Goal: Information Seeking & Learning: Learn about a topic

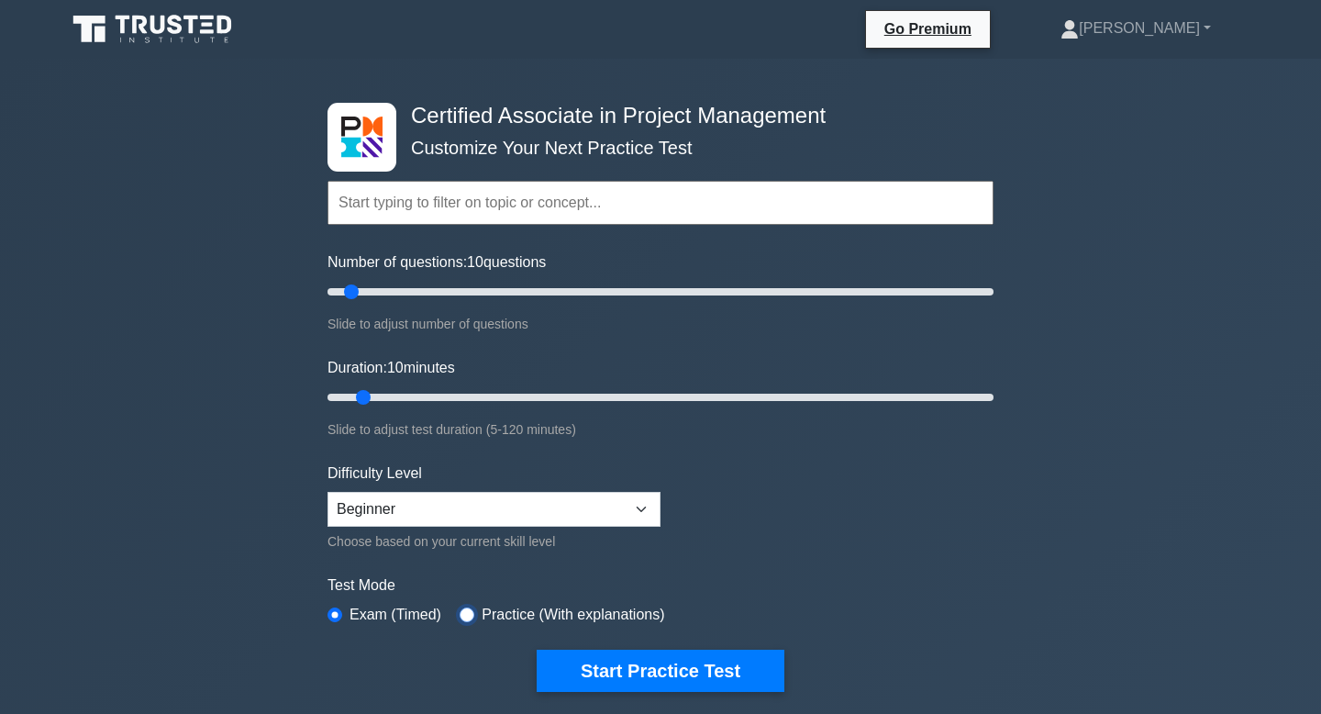
click at [470, 616] on input "radio" at bounding box center [467, 614] width 15 height 15
radio input "true"
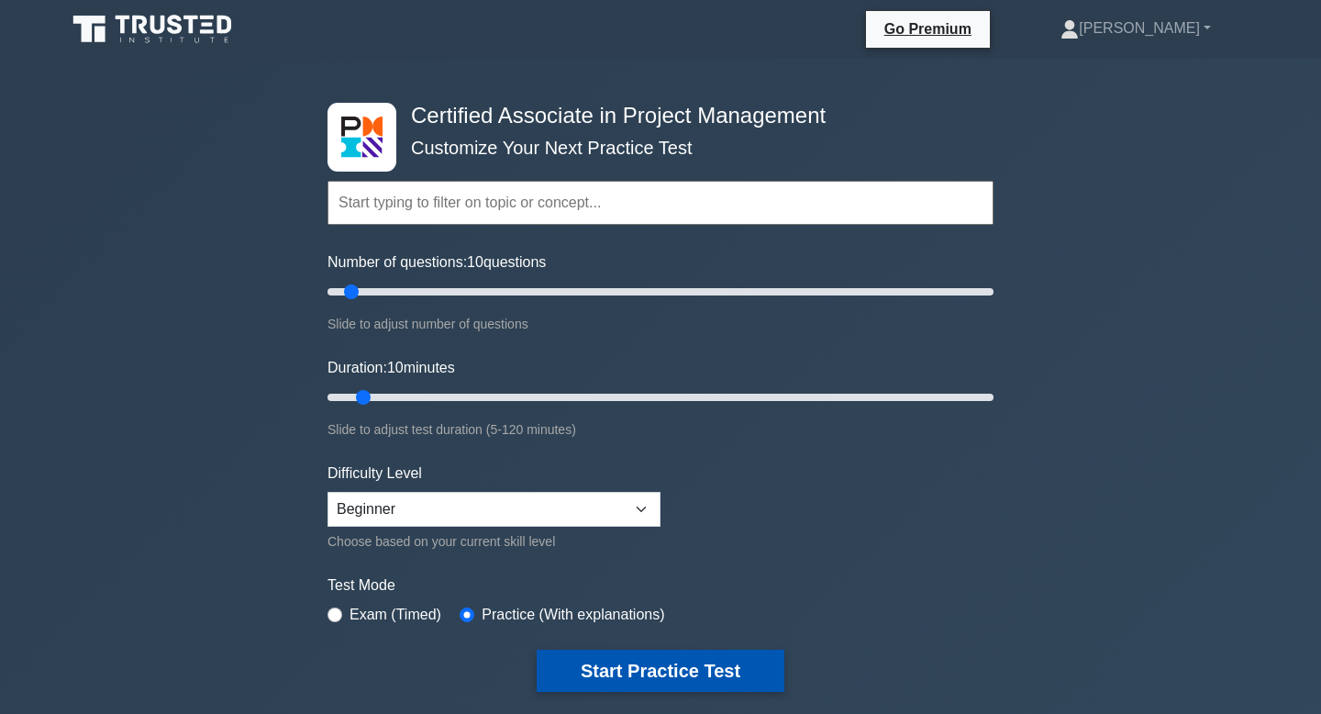
click at [597, 667] on button "Start Practice Test" at bounding box center [661, 670] width 248 height 42
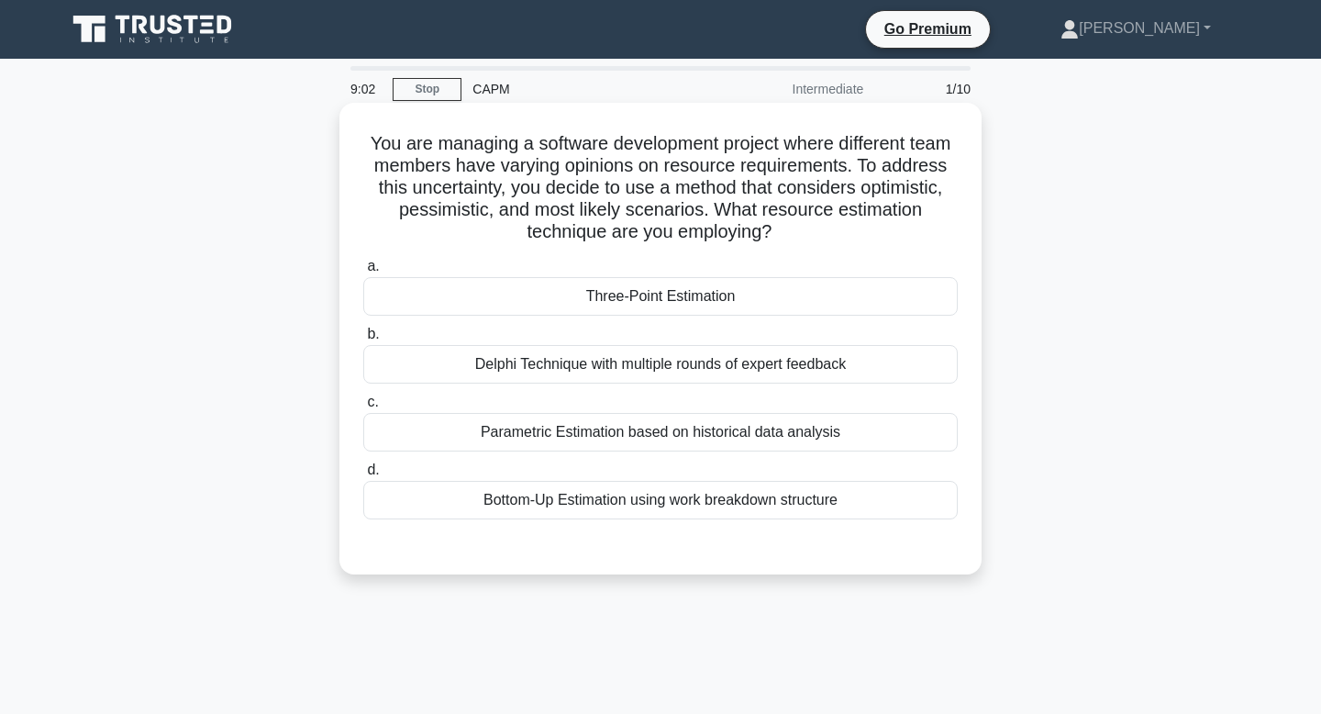
click at [615, 505] on div "Bottom-Up Estimation using work breakdown structure" at bounding box center [660, 500] width 594 height 39
click at [363, 476] on input "d. Bottom-Up Estimation using work breakdown structure" at bounding box center [363, 470] width 0 height 12
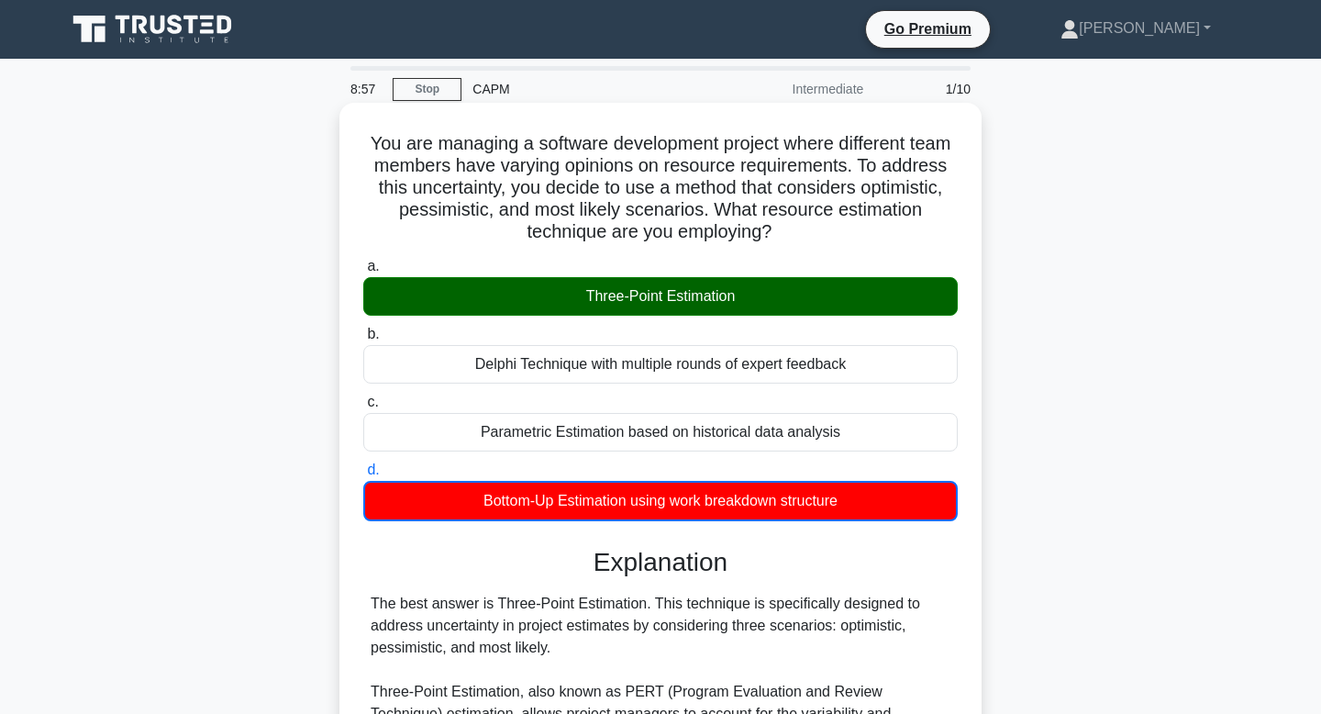
click at [677, 288] on div "Three-Point Estimation" at bounding box center [660, 296] width 594 height 39
click at [363, 272] on input "a. Three-Point Estimation" at bounding box center [363, 267] width 0 height 12
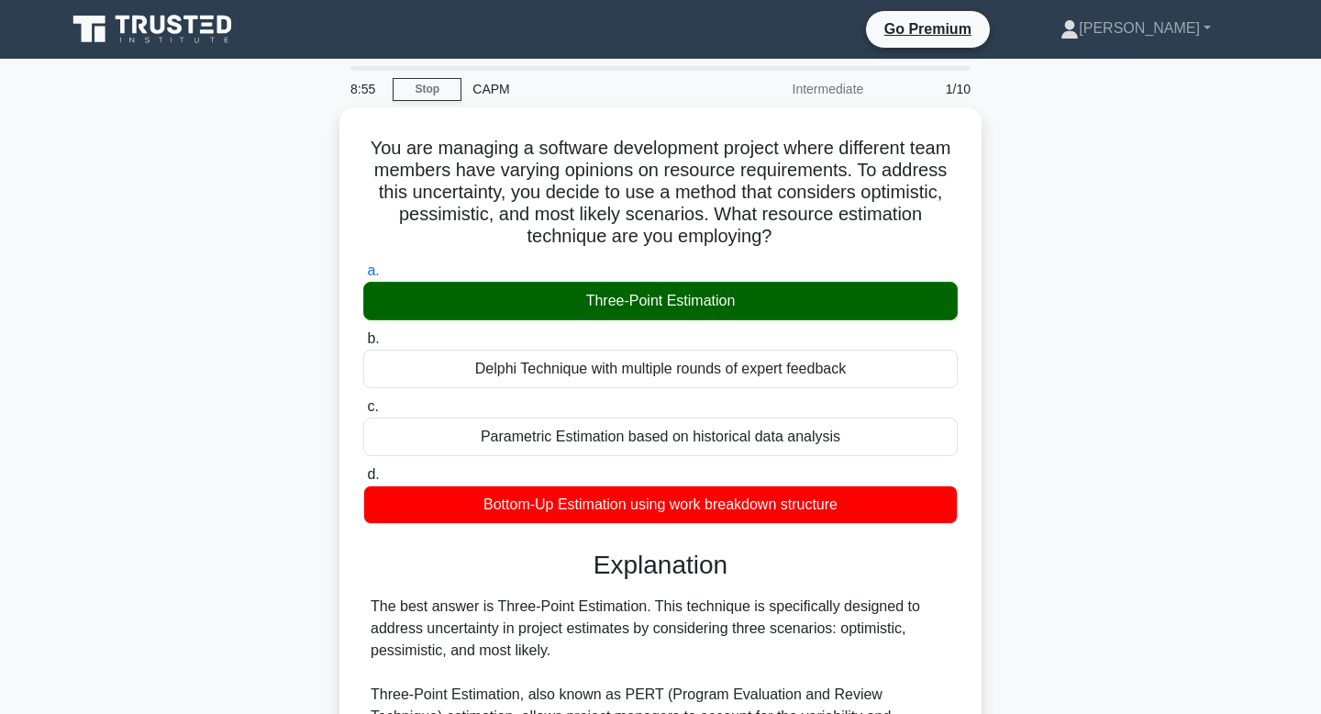
click at [201, 517] on div "You are managing a software development project where different team members ha…" at bounding box center [660, 714] width 1211 height 1214
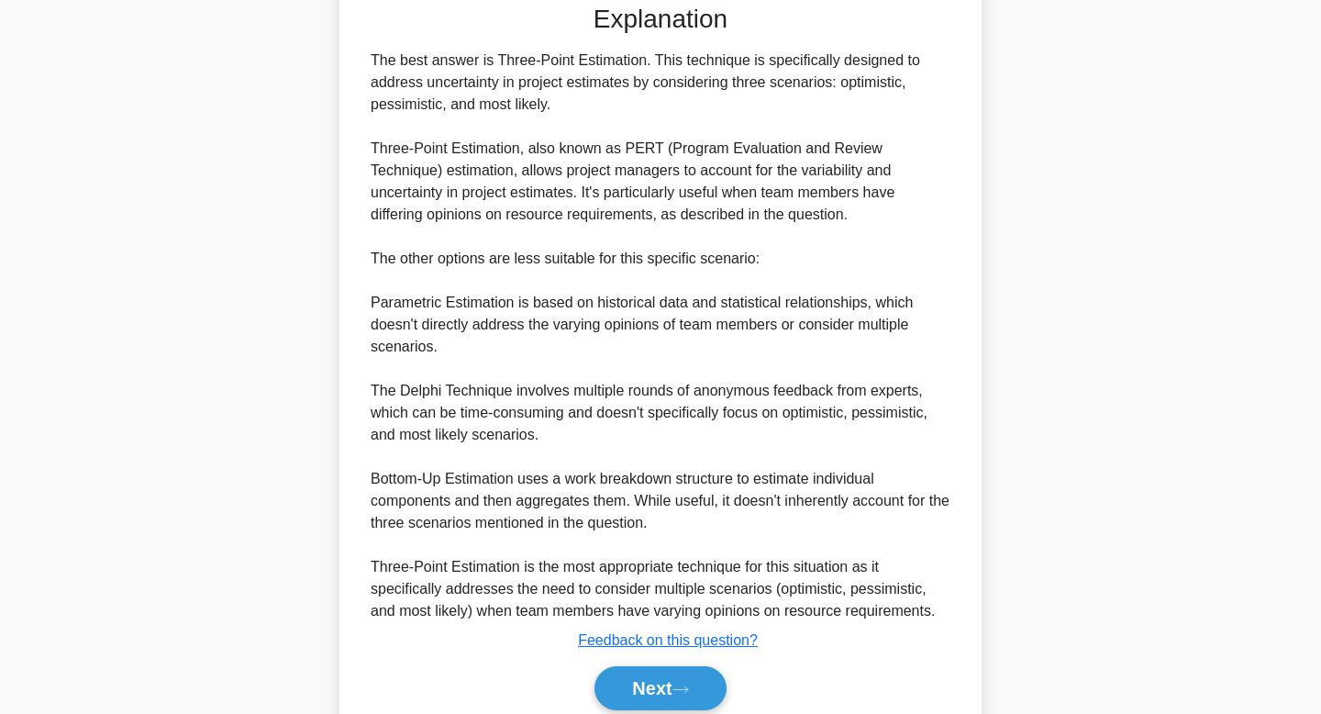
scroll to position [542, 0]
click at [645, 677] on button "Next" at bounding box center [659, 687] width 131 height 44
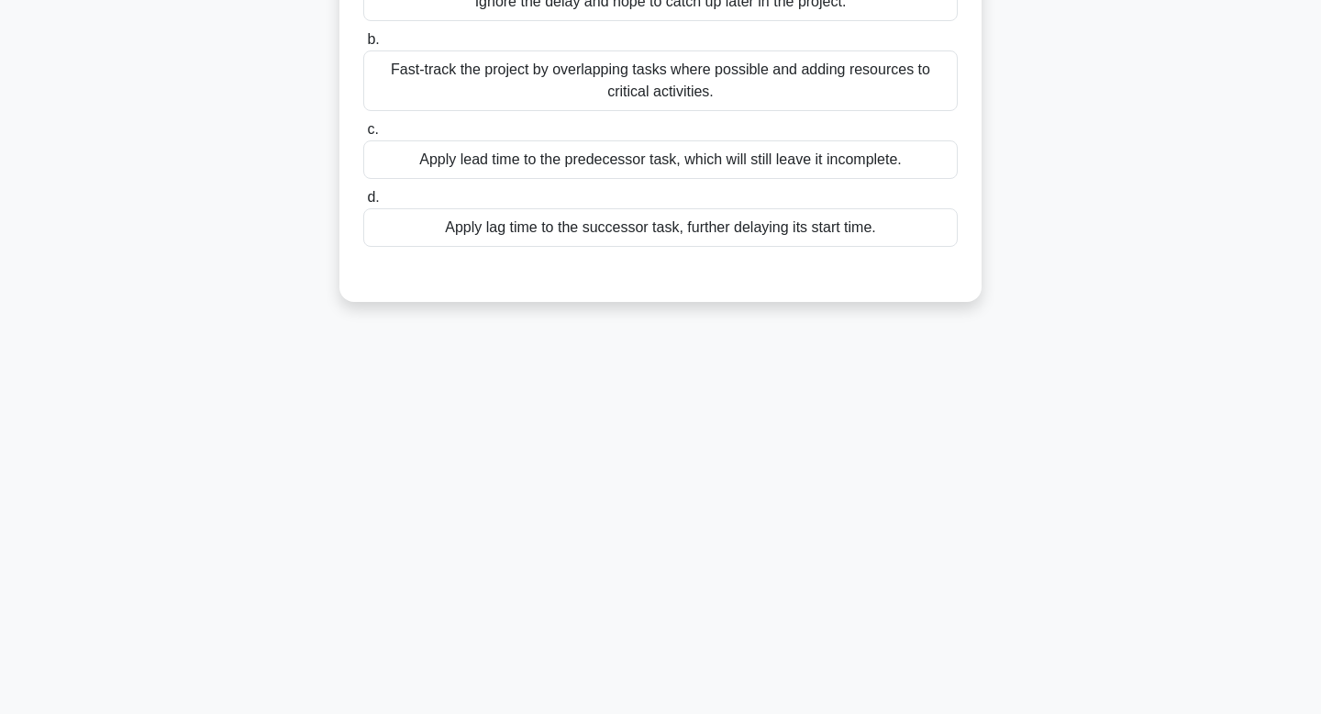
scroll to position [277, 0]
click at [368, 598] on div "8:39 Stop CAPM Intermediate 2/10 You are a project manager at a Software Develo…" at bounding box center [660, 247] width 1211 height 917
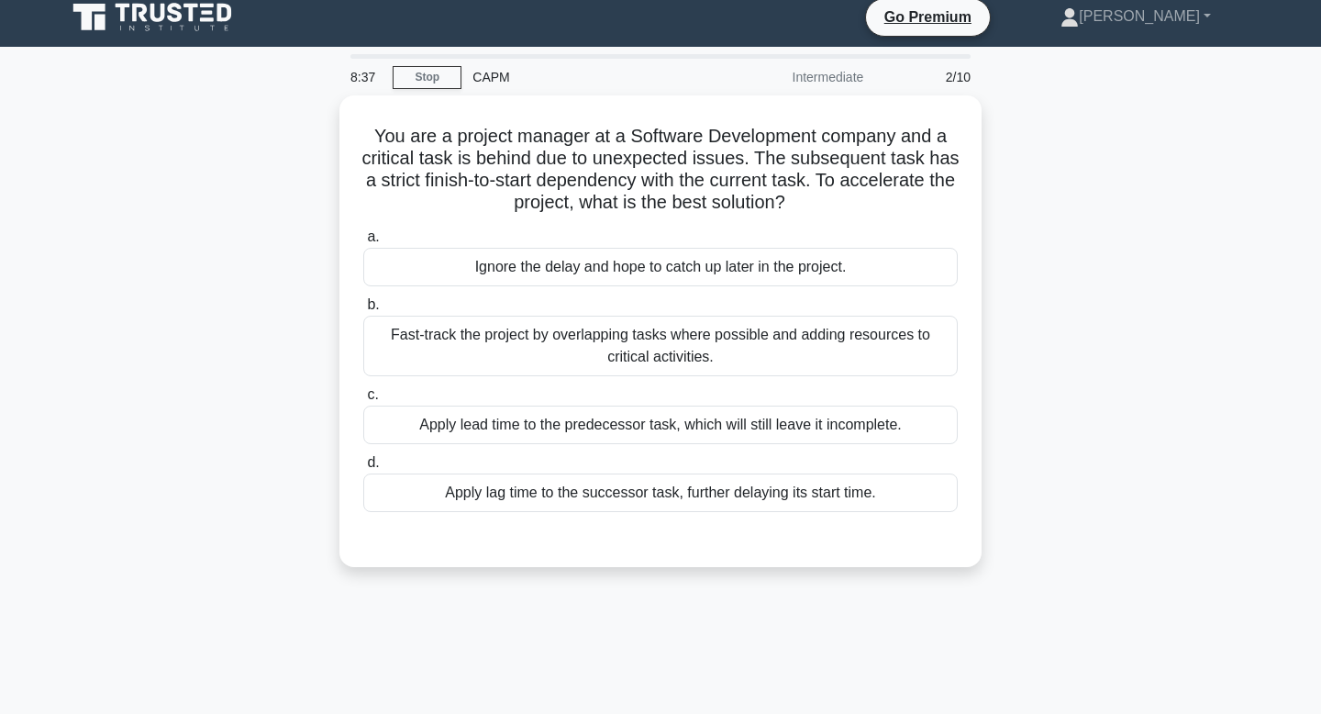
scroll to position [0, 0]
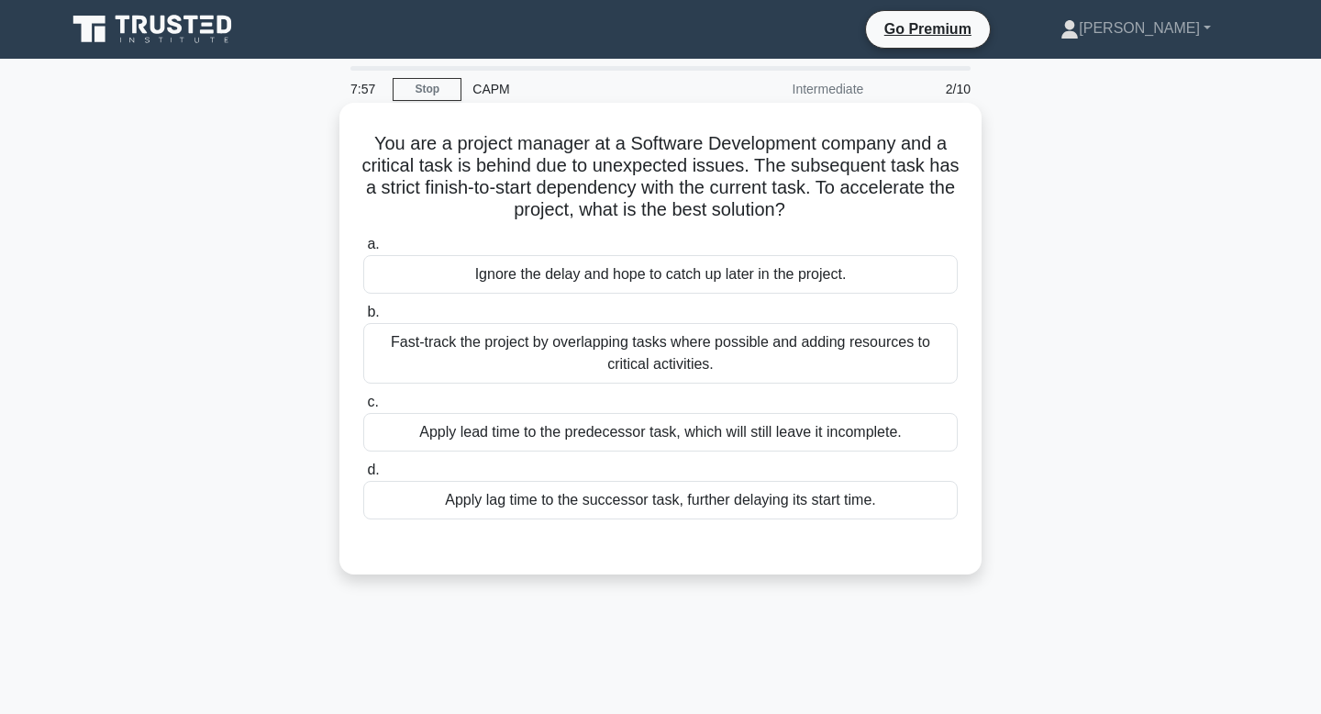
click at [754, 341] on div "Fast-track the project by overlapping tasks where possible and adding resources…" at bounding box center [660, 353] width 594 height 61
click at [363, 318] on input "b. Fast-track the project by overlapping tasks where possible and adding resour…" at bounding box center [363, 312] width 0 height 12
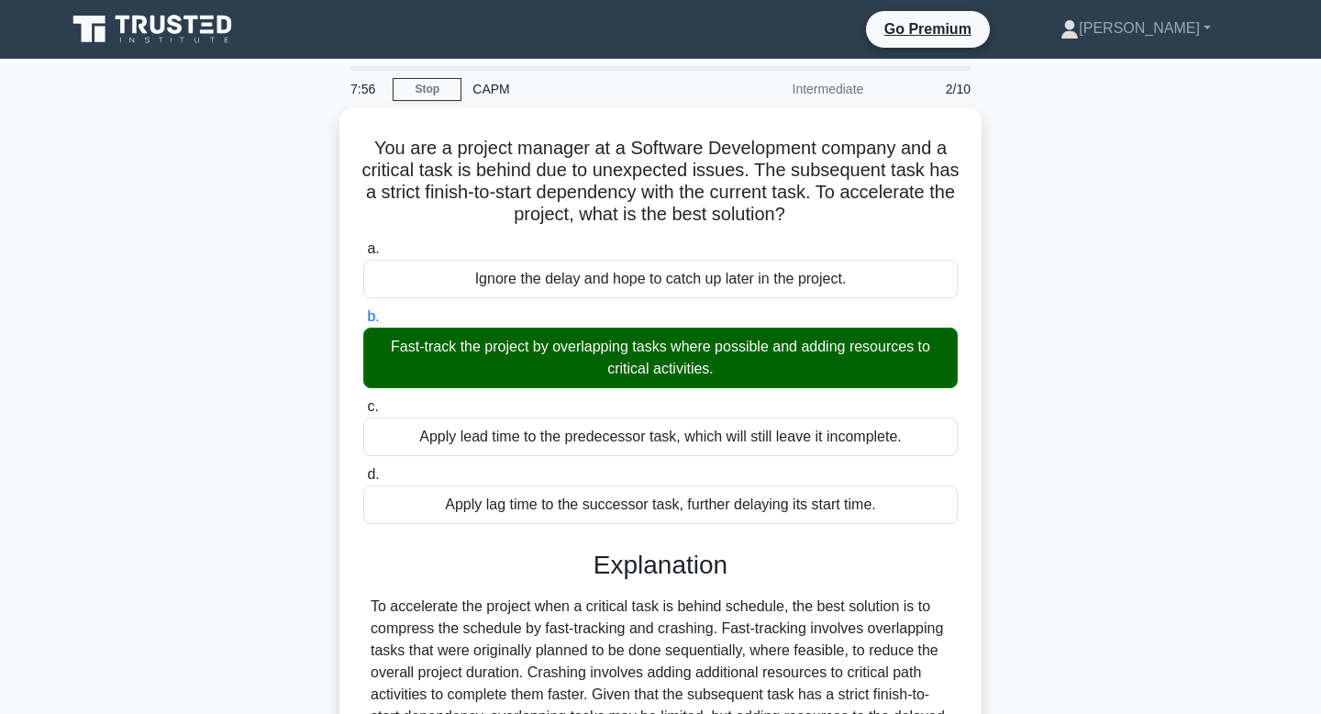
click at [1077, 512] on div "You are a project manager at a Software Development company and a critical task…" at bounding box center [660, 526] width 1211 height 839
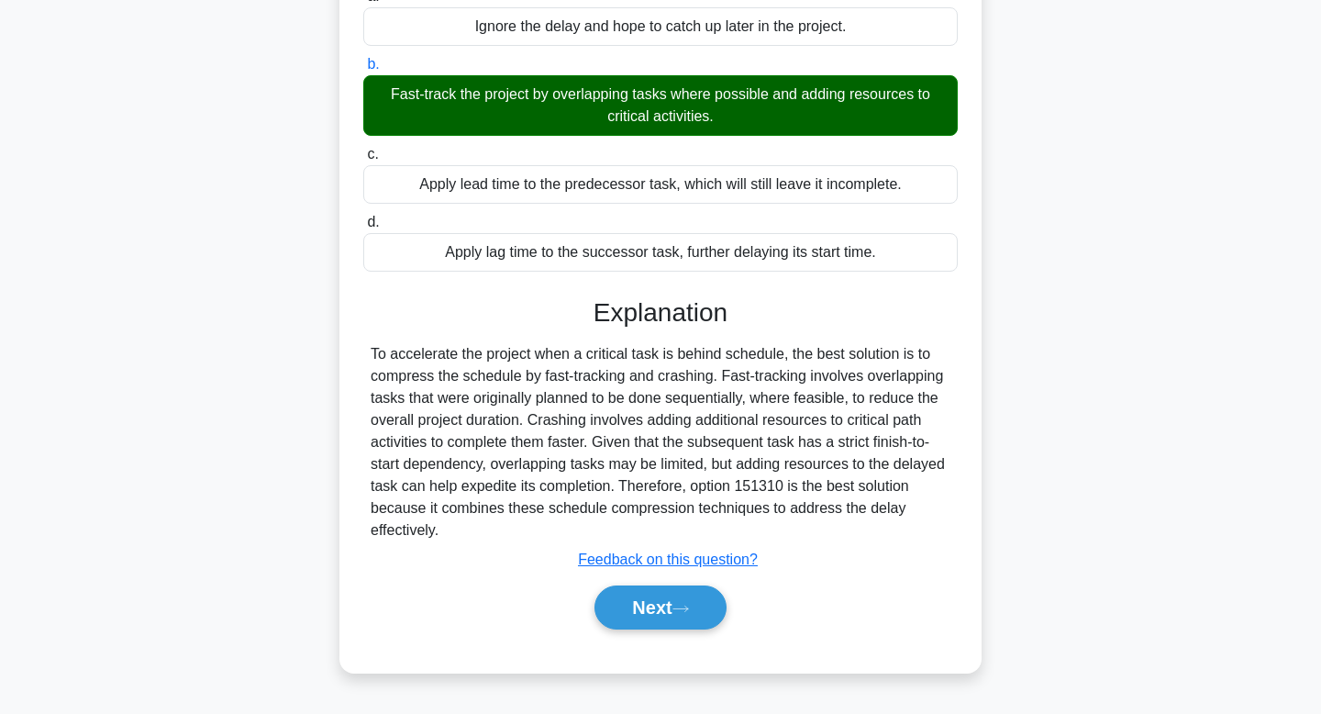
scroll to position [277, 0]
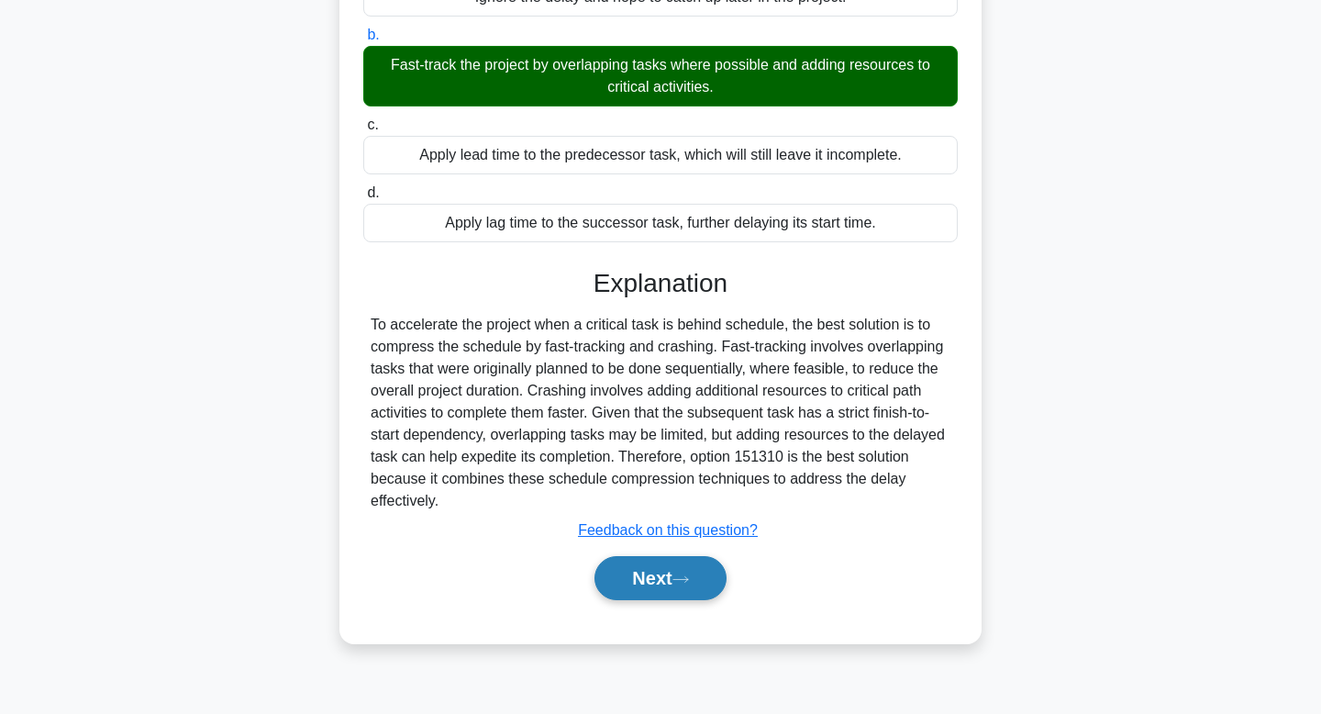
click at [616, 583] on button "Next" at bounding box center [659, 578] width 131 height 44
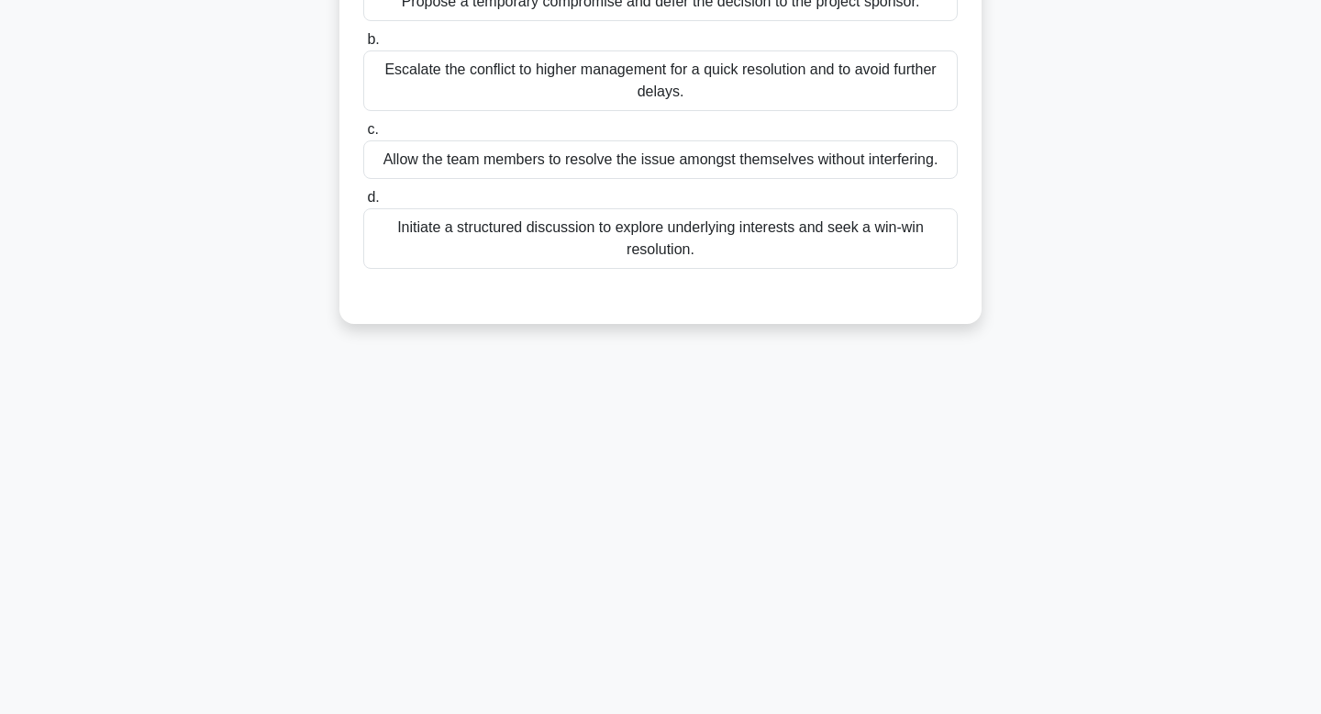
click at [260, 562] on div "7:51 Stop CAPM Intermediate 3/10 As a project manager, you witness a clash betw…" at bounding box center [660, 247] width 1211 height 917
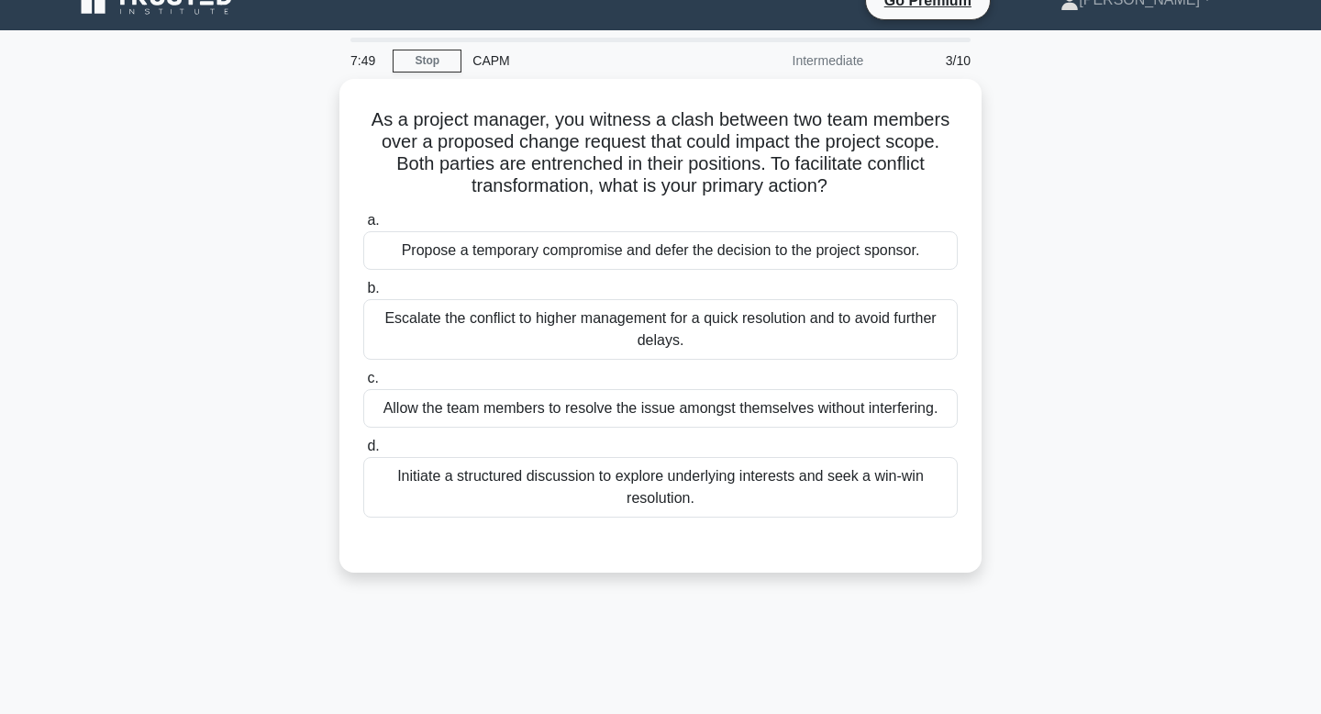
scroll to position [0, 0]
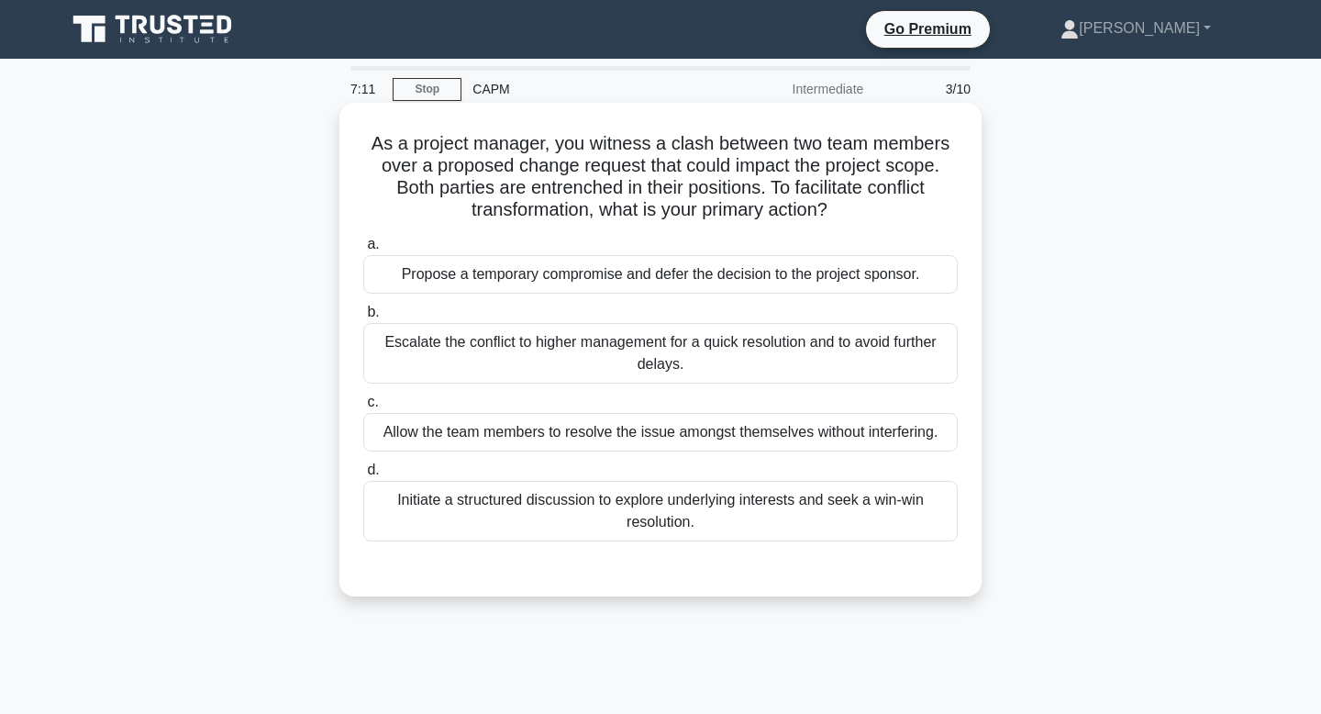
click at [585, 519] on div "Initiate a structured discussion to explore underlying interests and seek a win…" at bounding box center [660, 511] width 594 height 61
click at [363, 476] on input "d. Initiate a structured discussion to explore underlying interests and seek a …" at bounding box center [363, 470] width 0 height 12
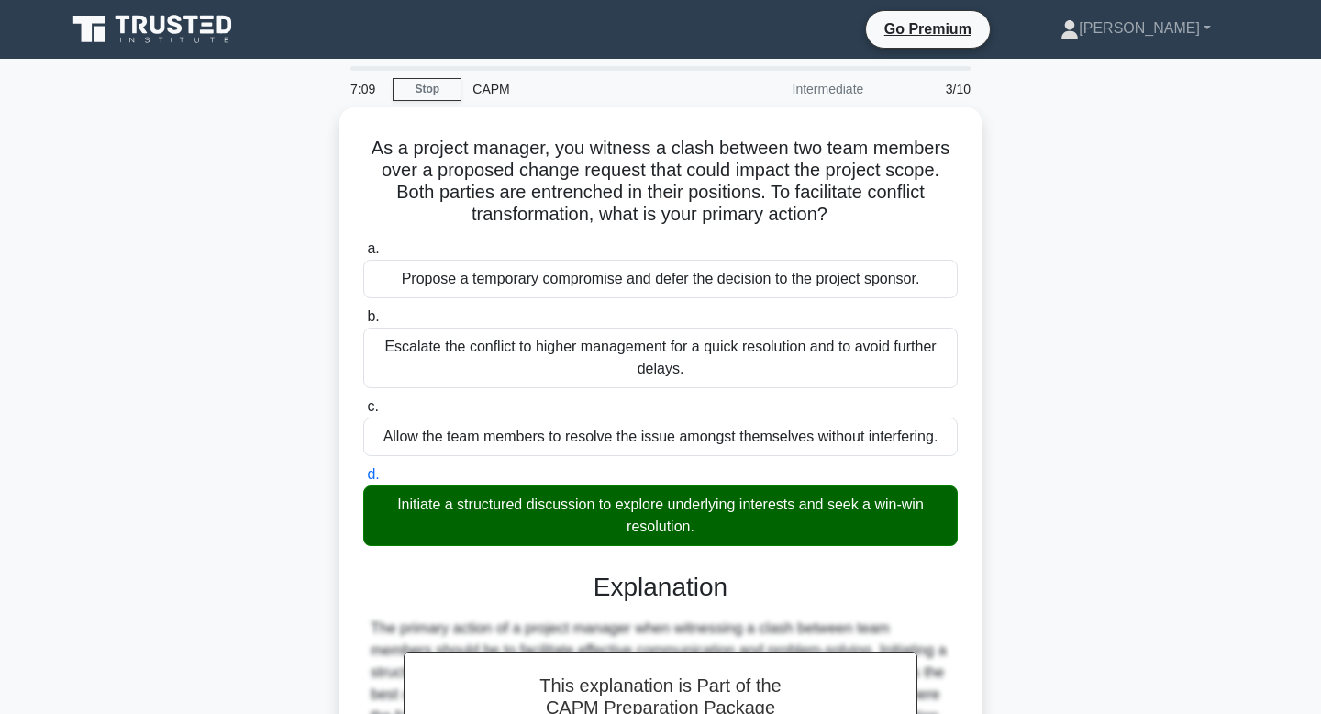
click at [219, 622] on div "As a project manager, you witness a clash between two team members over a propo…" at bounding box center [660, 603] width 1211 height 993
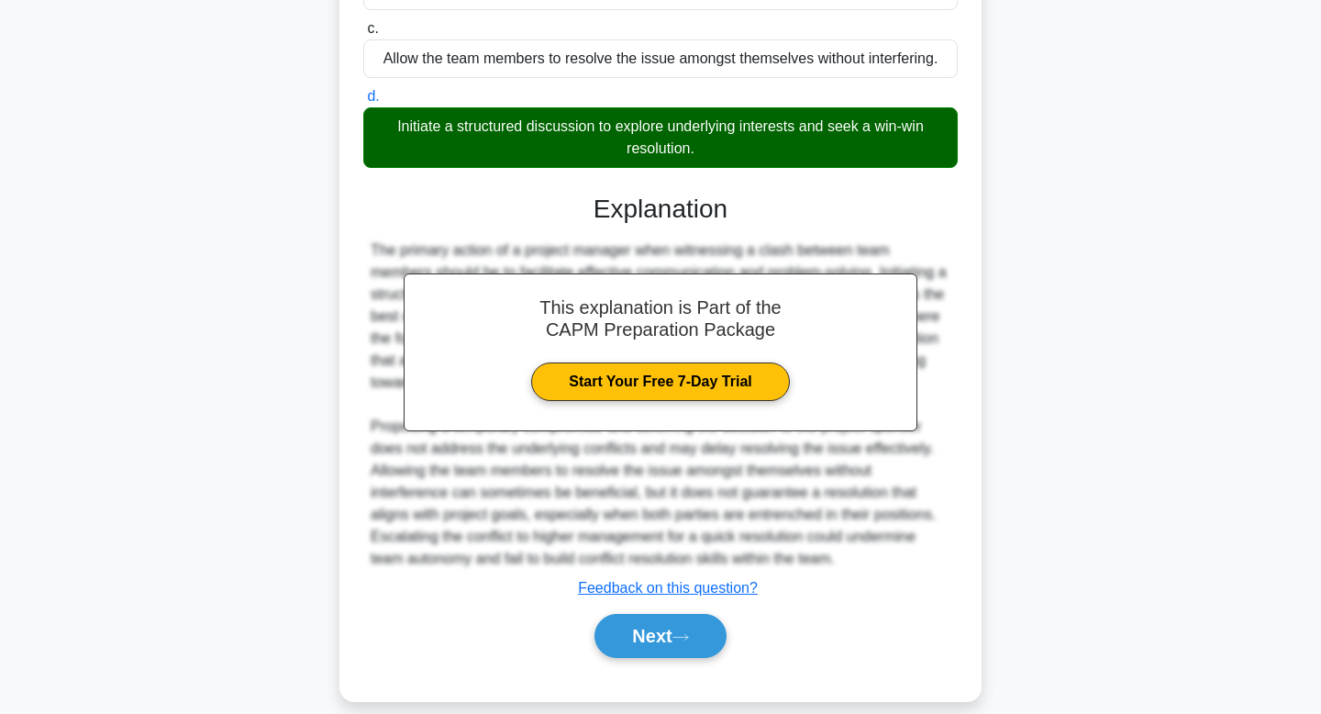
scroll to position [395, 0]
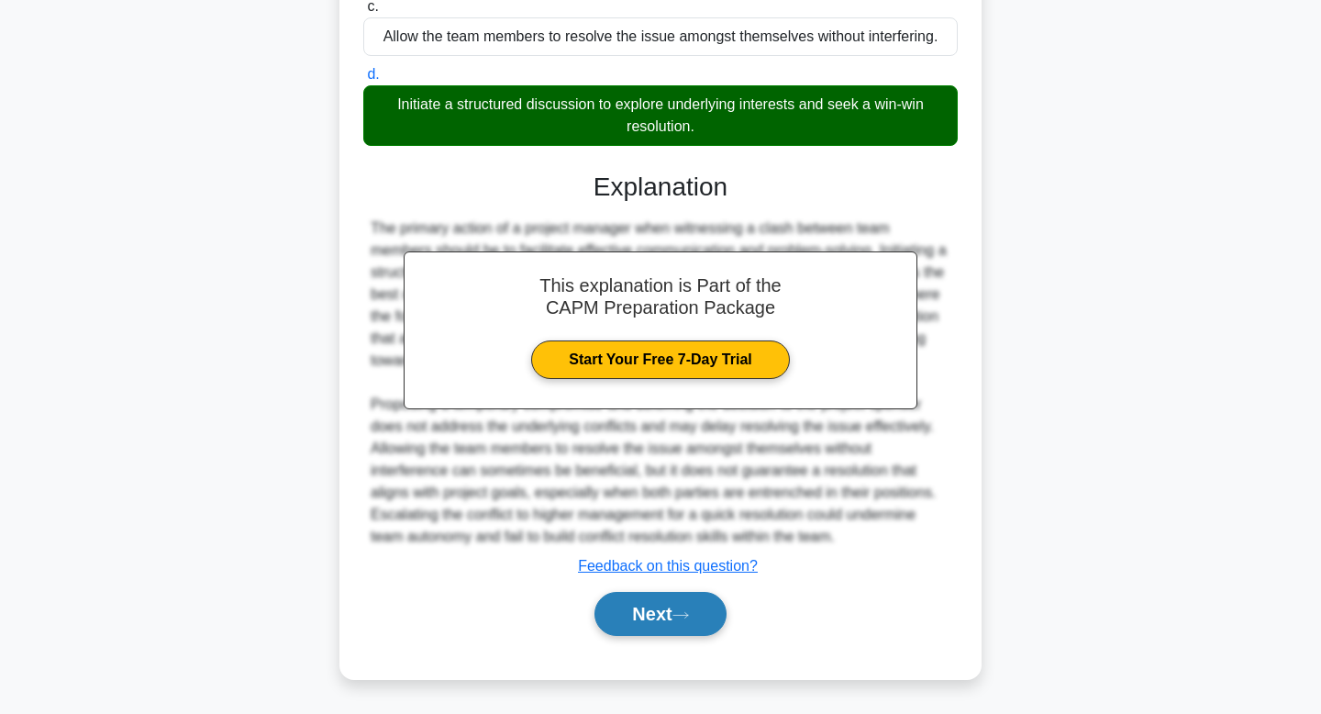
click at [686, 612] on icon at bounding box center [680, 615] width 17 height 10
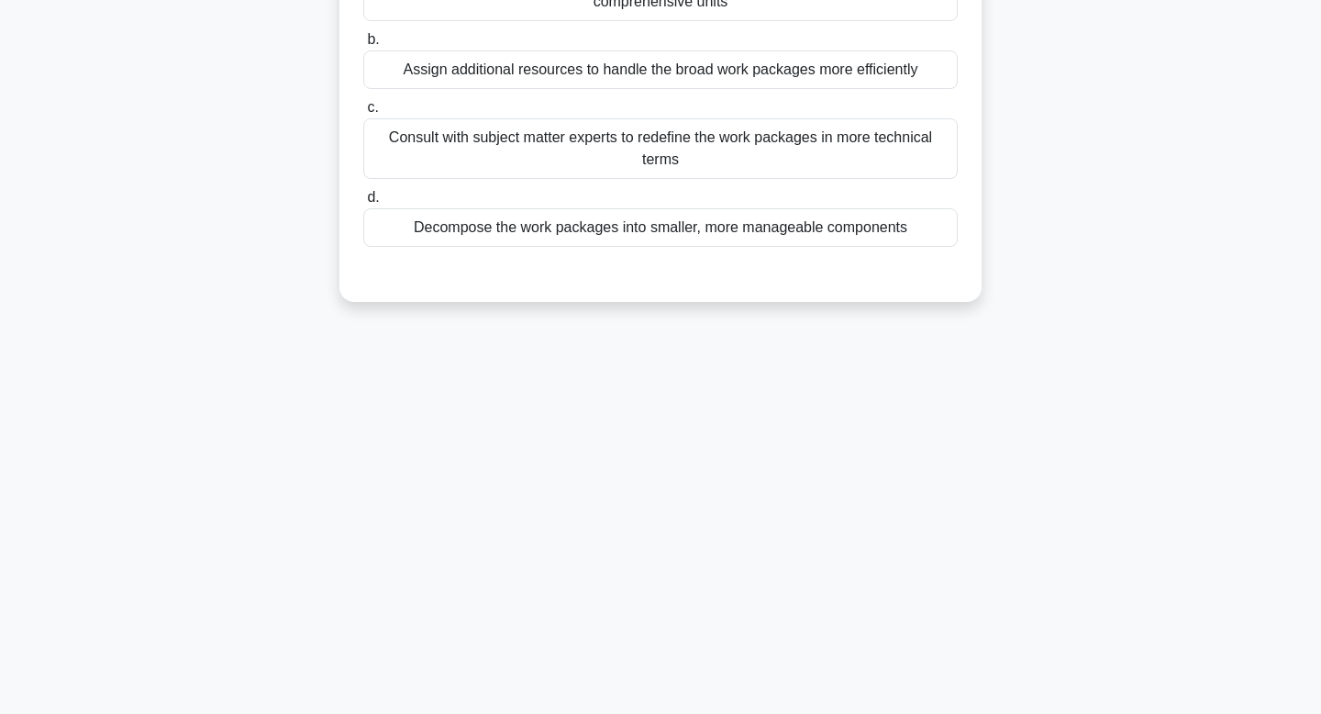
click at [989, 479] on div "7:01 Stop CAPM Intermediate 4/10 In a complex IT infrastructure project, the pr…" at bounding box center [660, 247] width 1211 height 917
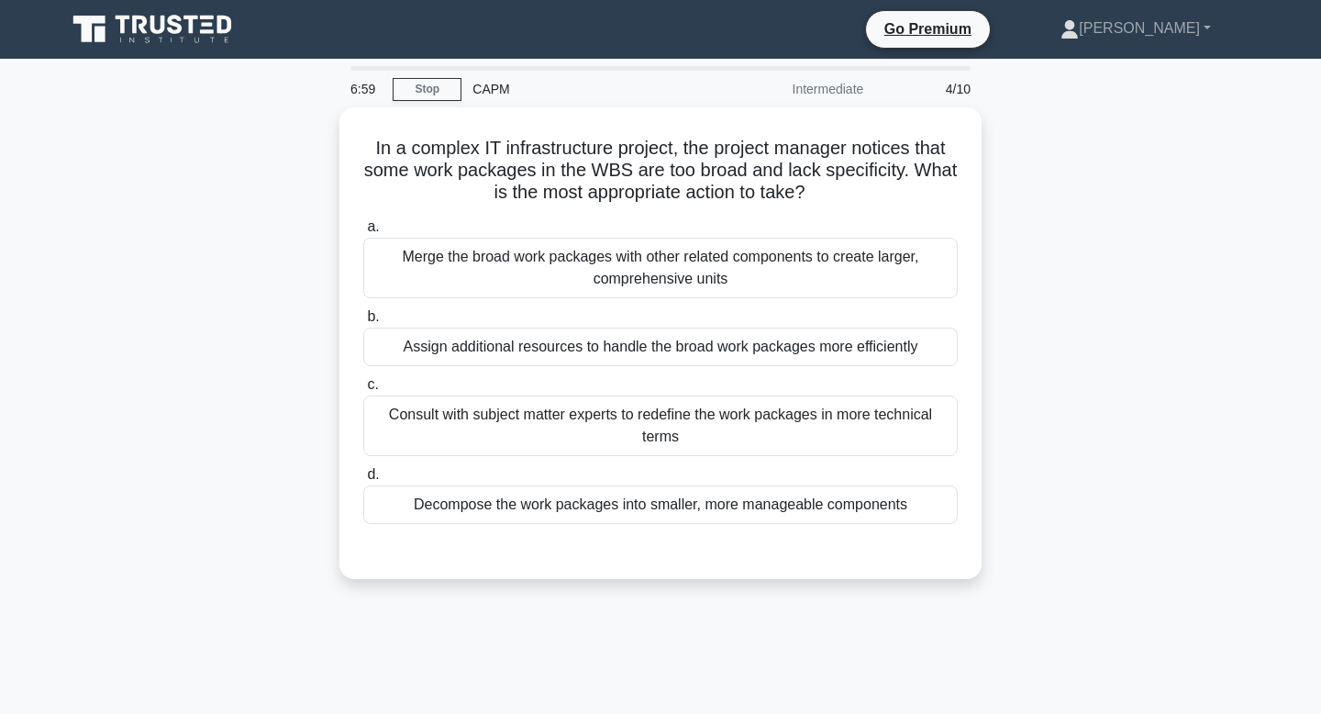
scroll to position [0, 0]
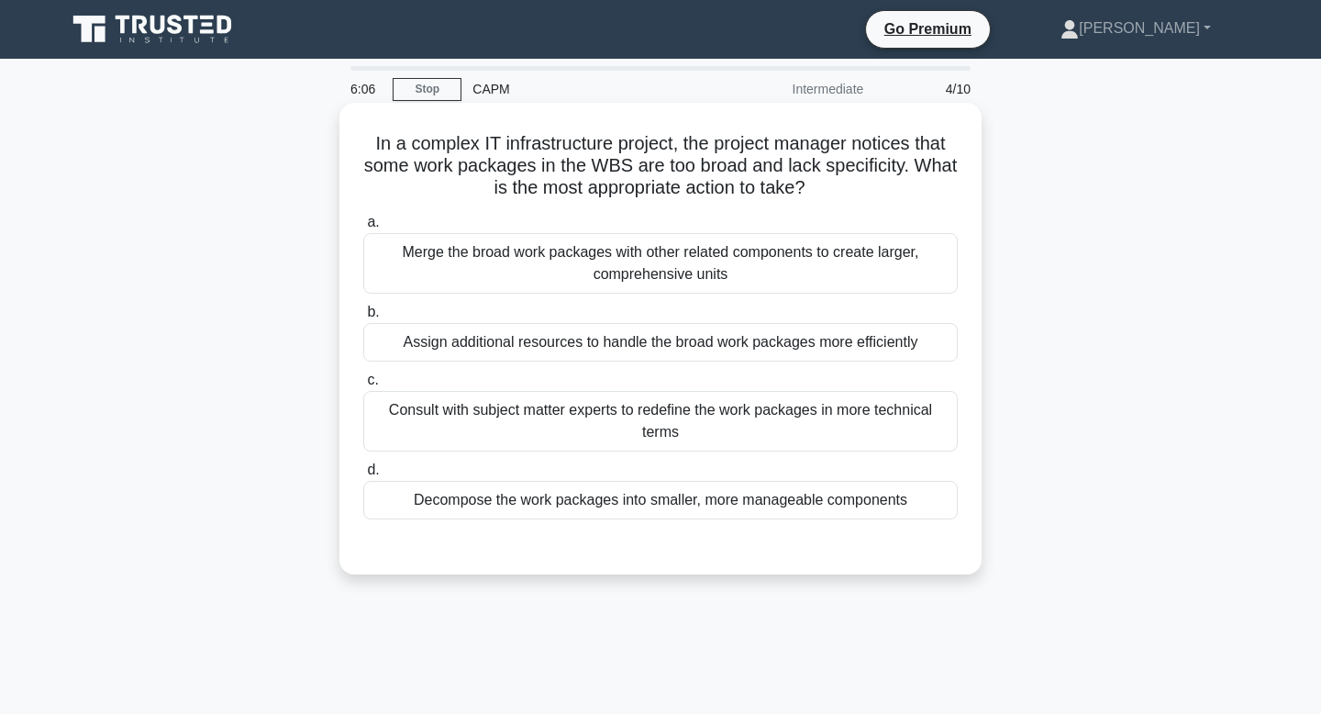
click at [816, 498] on div "Decompose the work packages into smaller, more manageable components" at bounding box center [660, 500] width 594 height 39
click at [363, 476] on input "d. Decompose the work packages into smaller, more manageable components" at bounding box center [363, 470] width 0 height 12
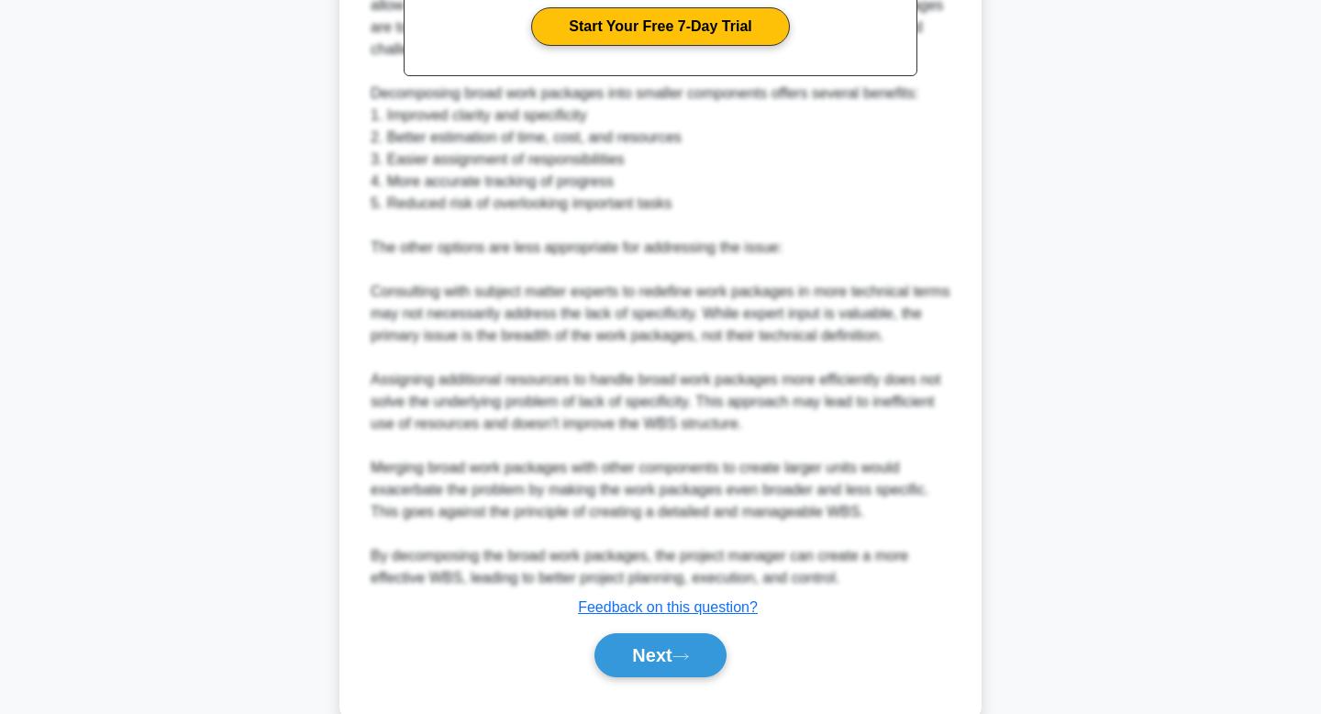
scroll to position [748, 0]
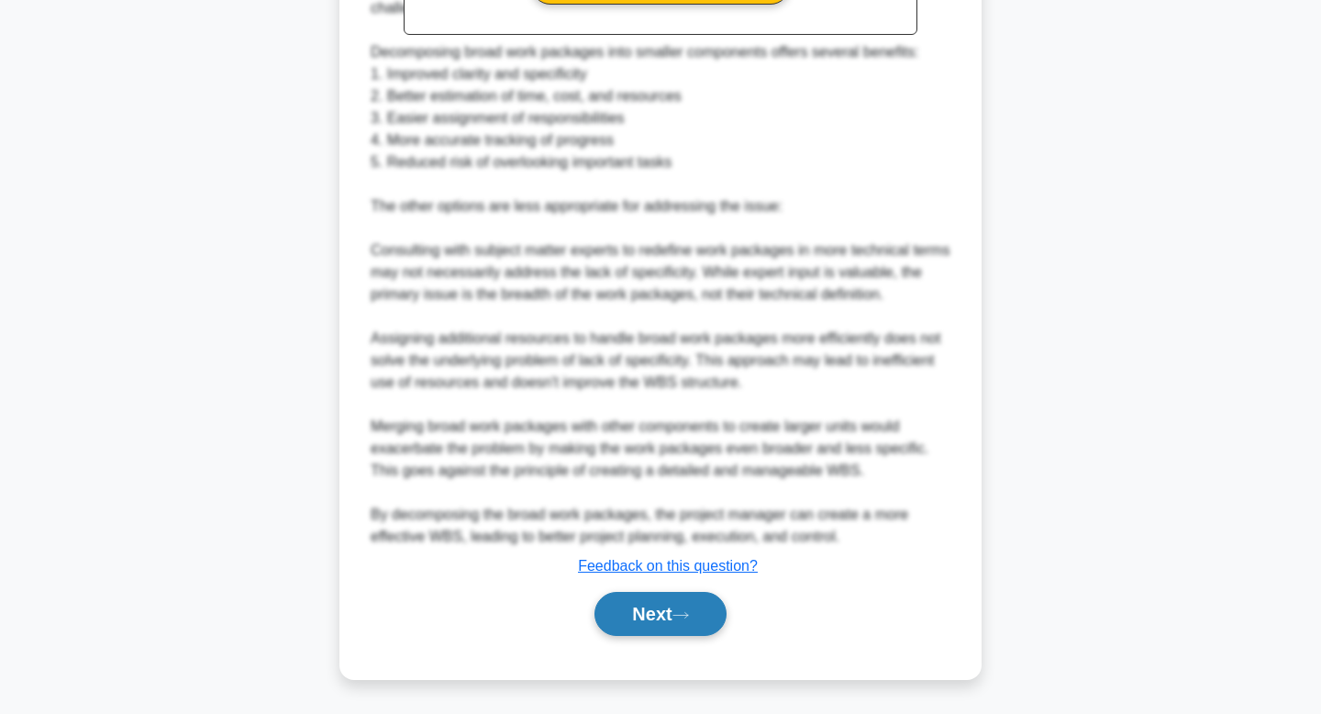
click at [661, 620] on button "Next" at bounding box center [659, 614] width 131 height 44
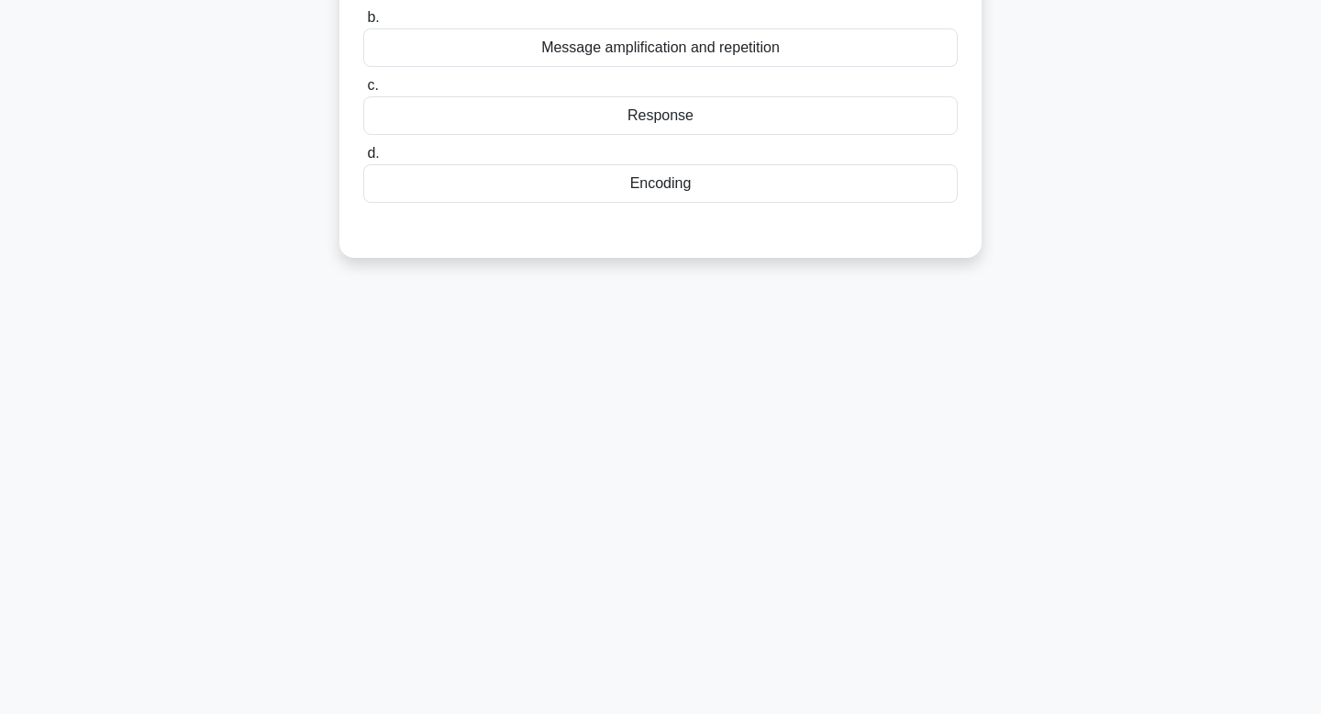
scroll to position [277, 0]
click at [1131, 416] on div "5:59 Stop CAPM Intermediate 5/10 In the communication model, what element serve…" at bounding box center [660, 247] width 1211 height 917
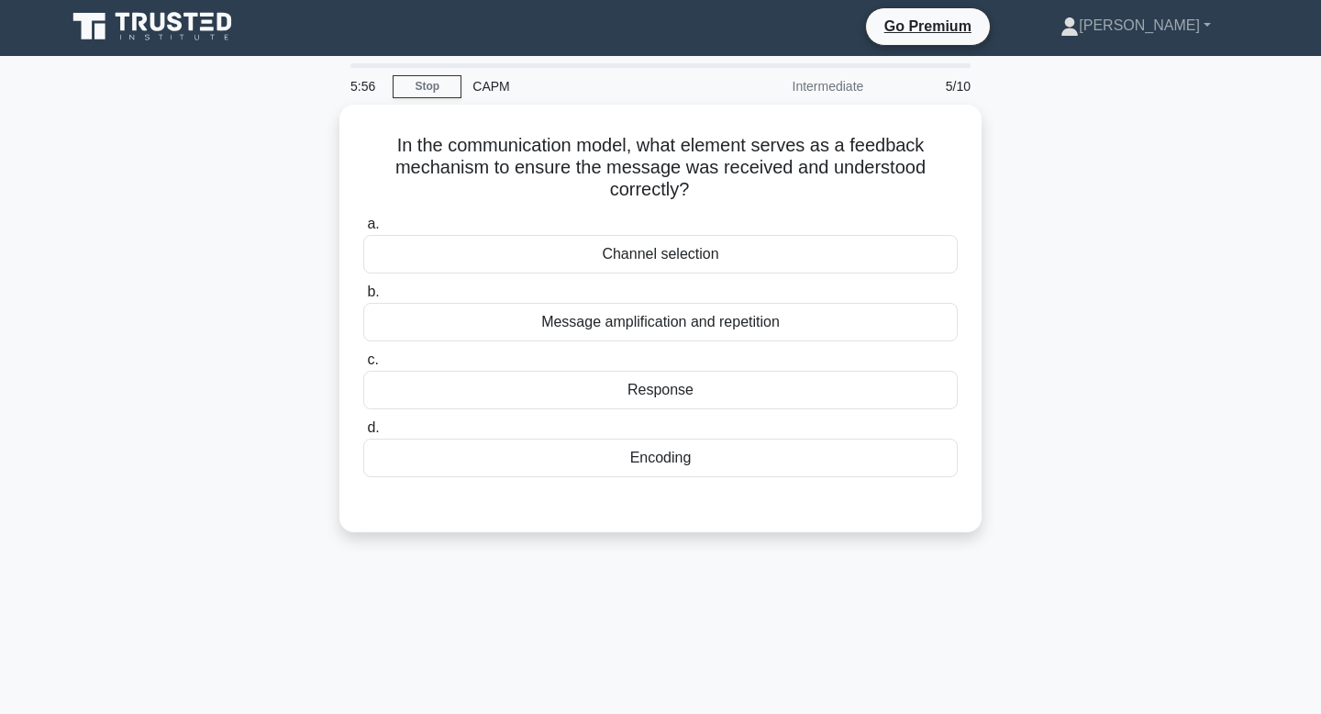
scroll to position [0, 0]
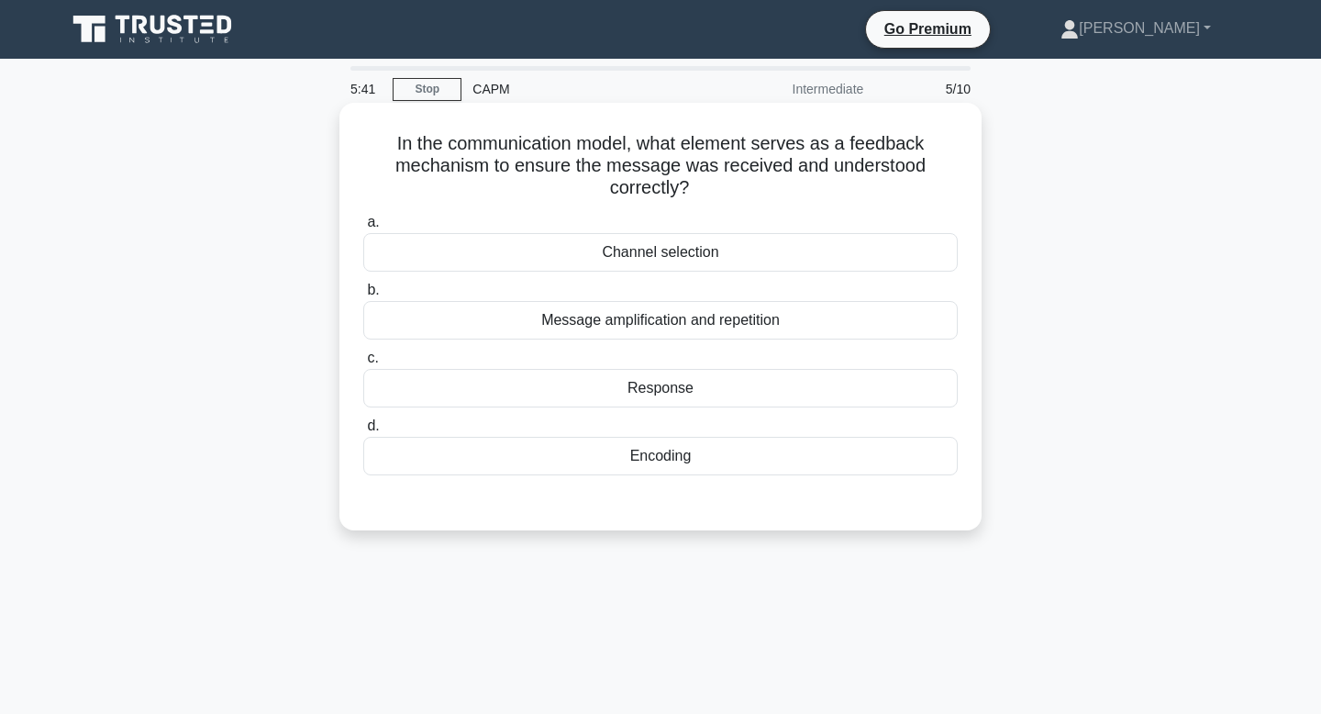
click at [752, 381] on div "Response" at bounding box center [660, 388] width 594 height 39
click at [363, 364] on input "c. Response" at bounding box center [363, 358] width 0 height 12
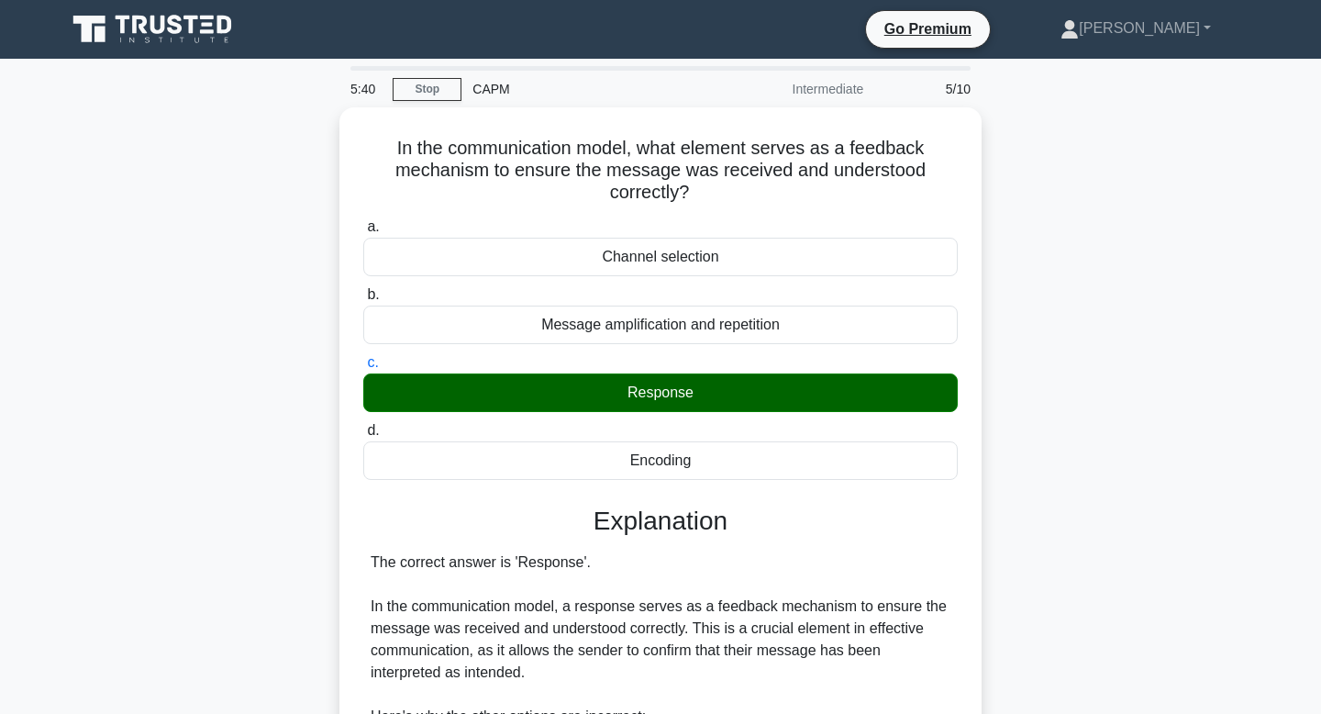
click at [1043, 444] on div "In the communication model, what element serves as a feedback mechanism to ensu…" at bounding box center [660, 658] width 1211 height 1103
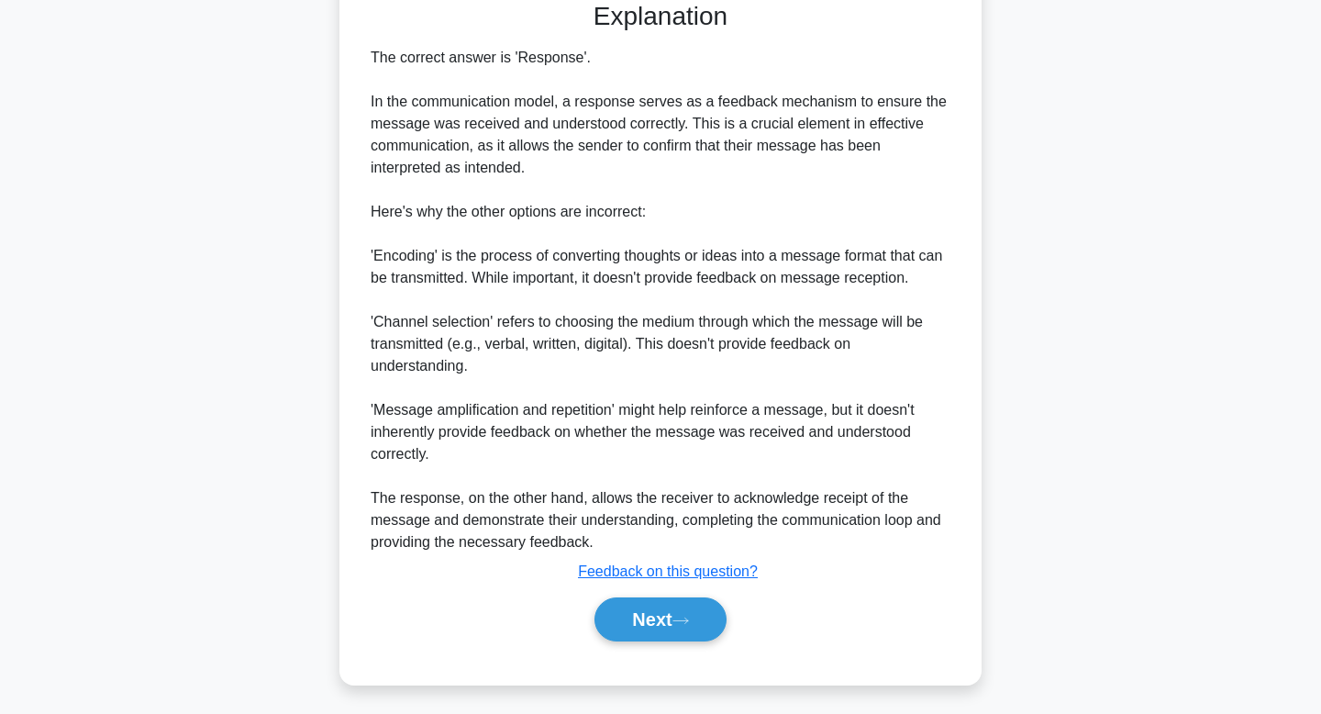
scroll to position [505, 0]
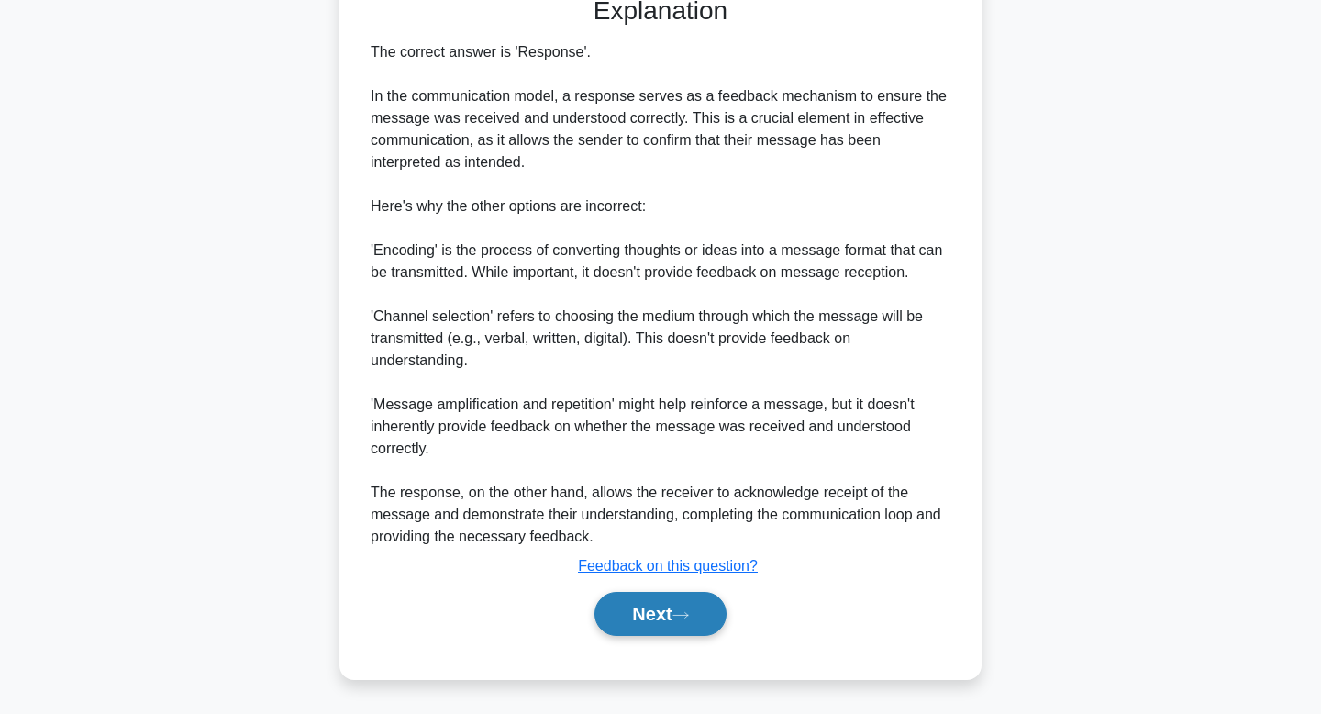
click at [689, 610] on icon at bounding box center [680, 615] width 17 height 10
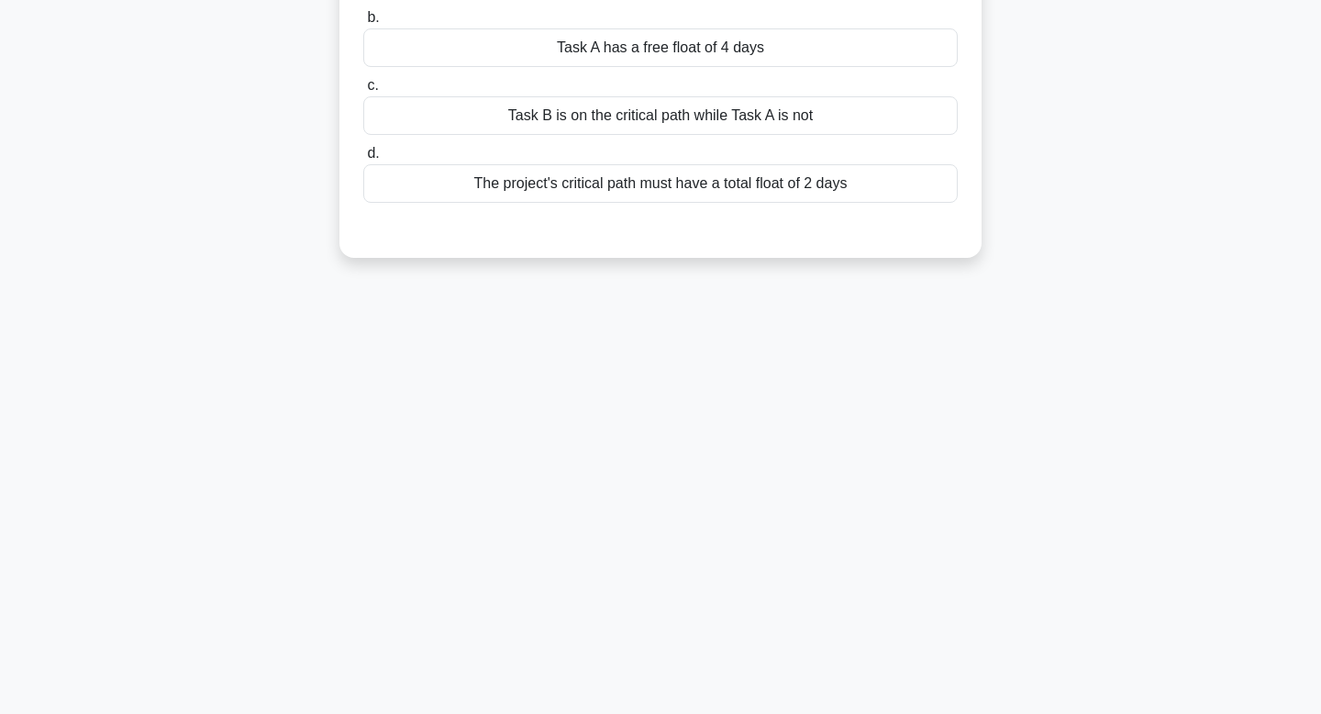
scroll to position [277, 0]
click at [1197, 409] on div "5:35 Stop CAPM Intermediate 6/10 In a project network diagram, Task A has a tot…" at bounding box center [660, 247] width 1211 height 917
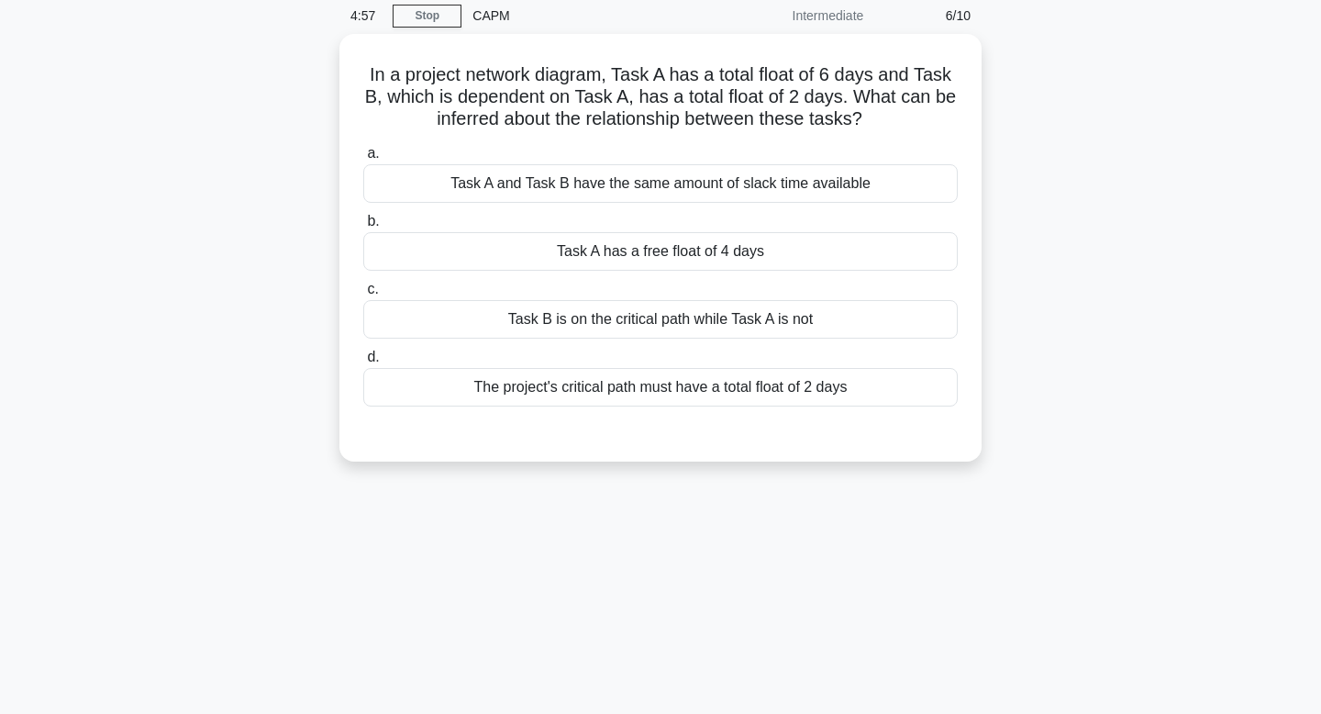
scroll to position [110, 0]
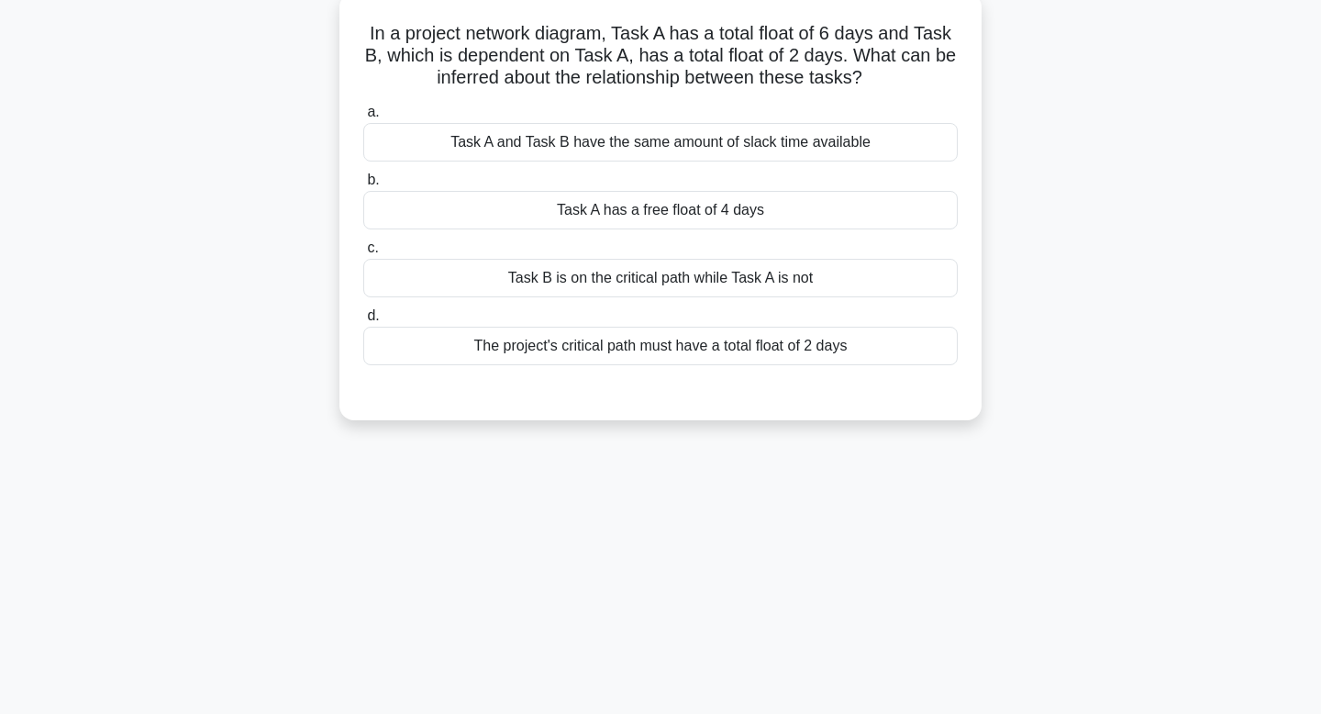
click at [880, 283] on div "Task B is on the critical path while Task A is not" at bounding box center [660, 278] width 594 height 39
click at [363, 254] on input "c. Task B is on the critical path while Task A is not" at bounding box center [363, 248] width 0 height 12
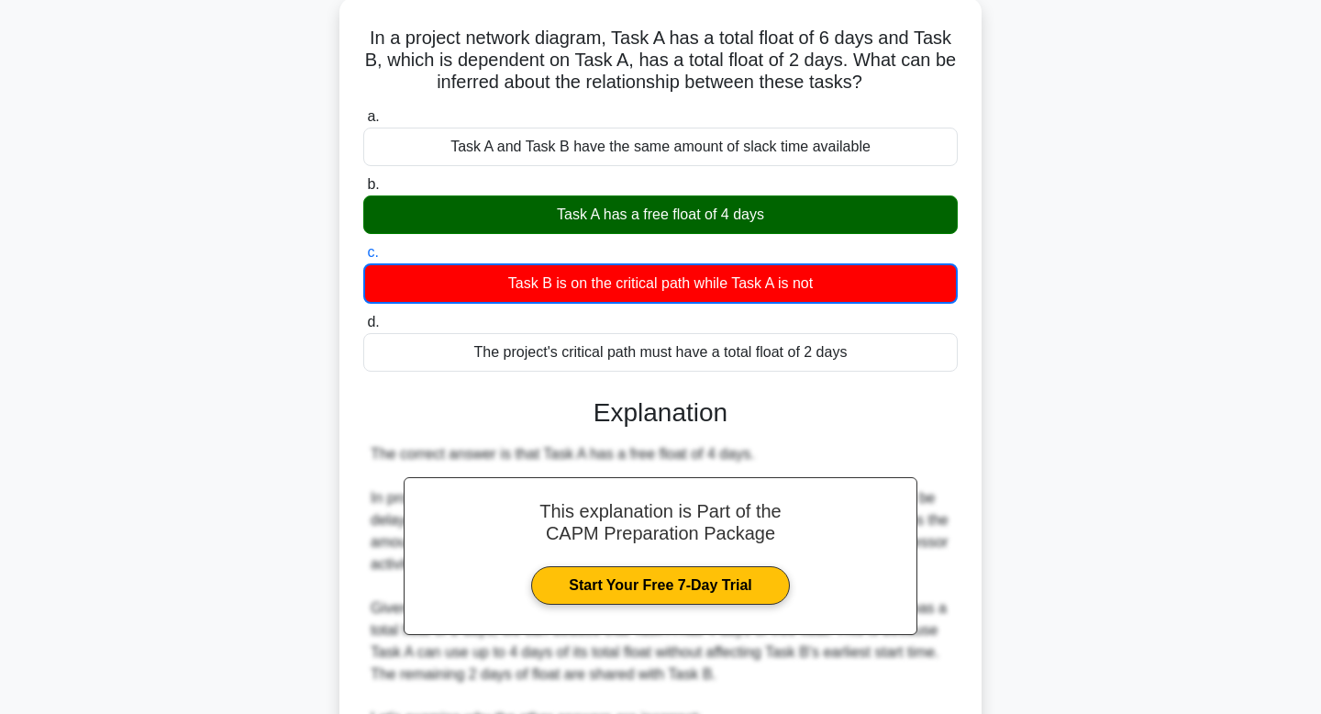
click at [1167, 460] on div "In a project network diagram, Task A has a total float of 6 days and Task B, wh…" at bounding box center [660, 582] width 1211 height 1171
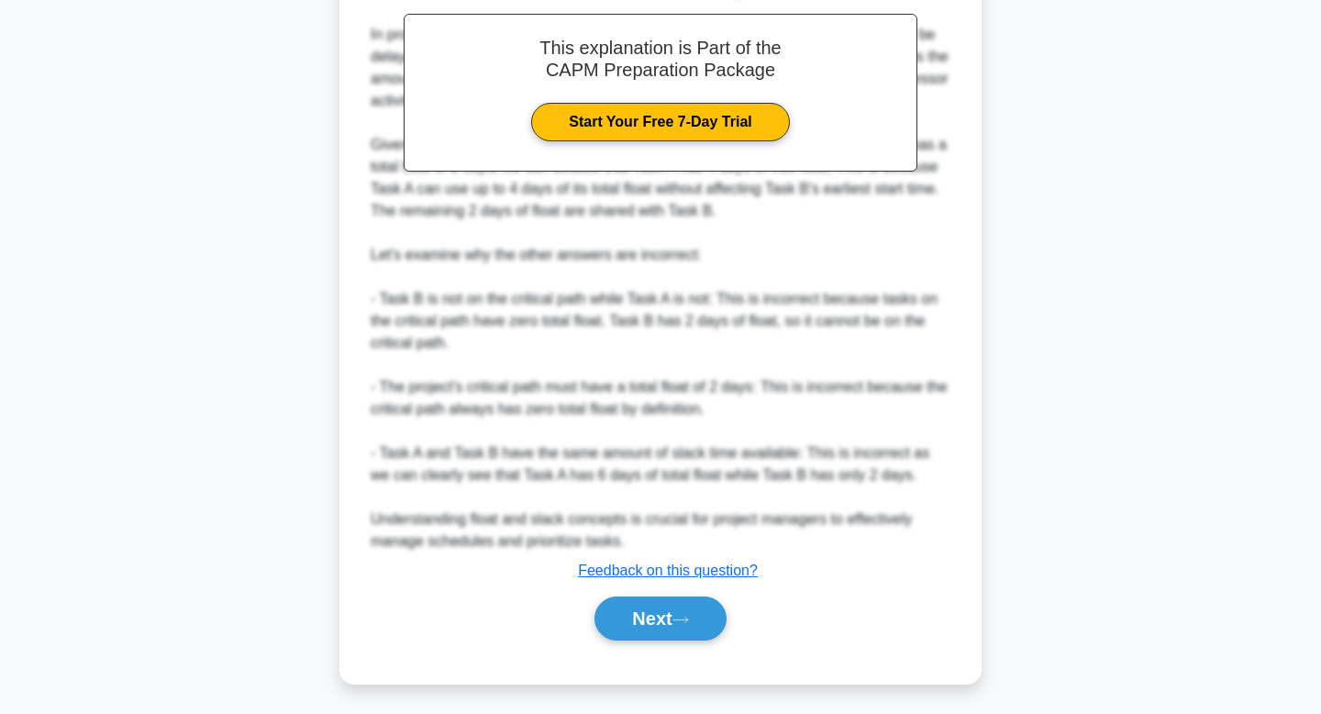
scroll to position [573, 0]
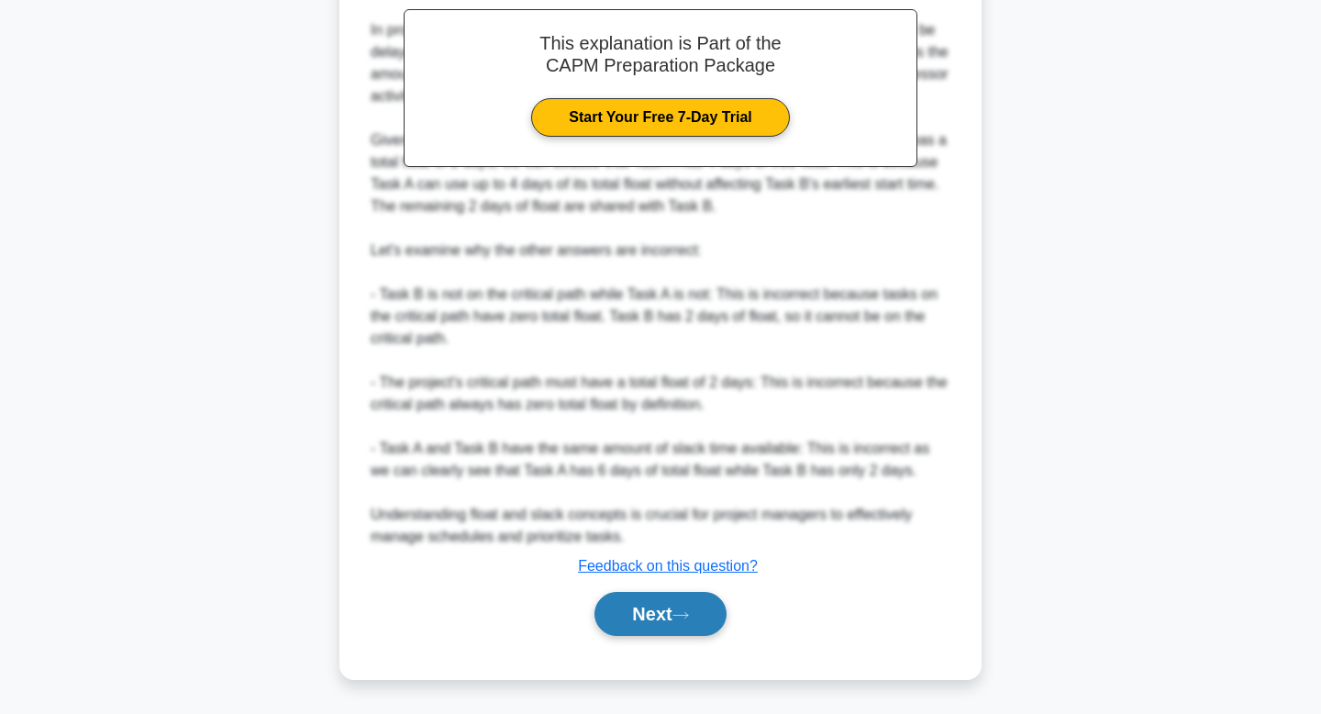
click at [671, 616] on button "Next" at bounding box center [659, 614] width 131 height 44
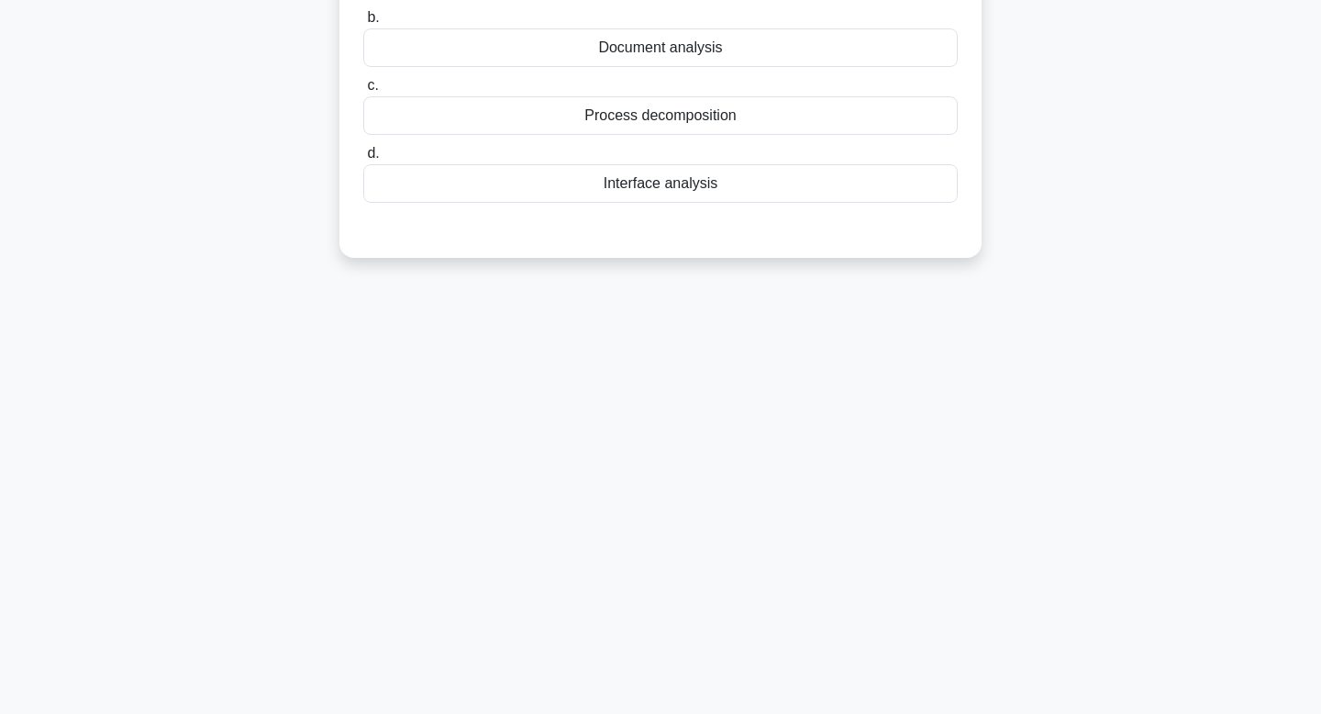
click at [1056, 514] on div "4:20 Stop CAPM Intermediate 7/10 When attempting to elicit requirements for a n…" at bounding box center [660, 247] width 1211 height 917
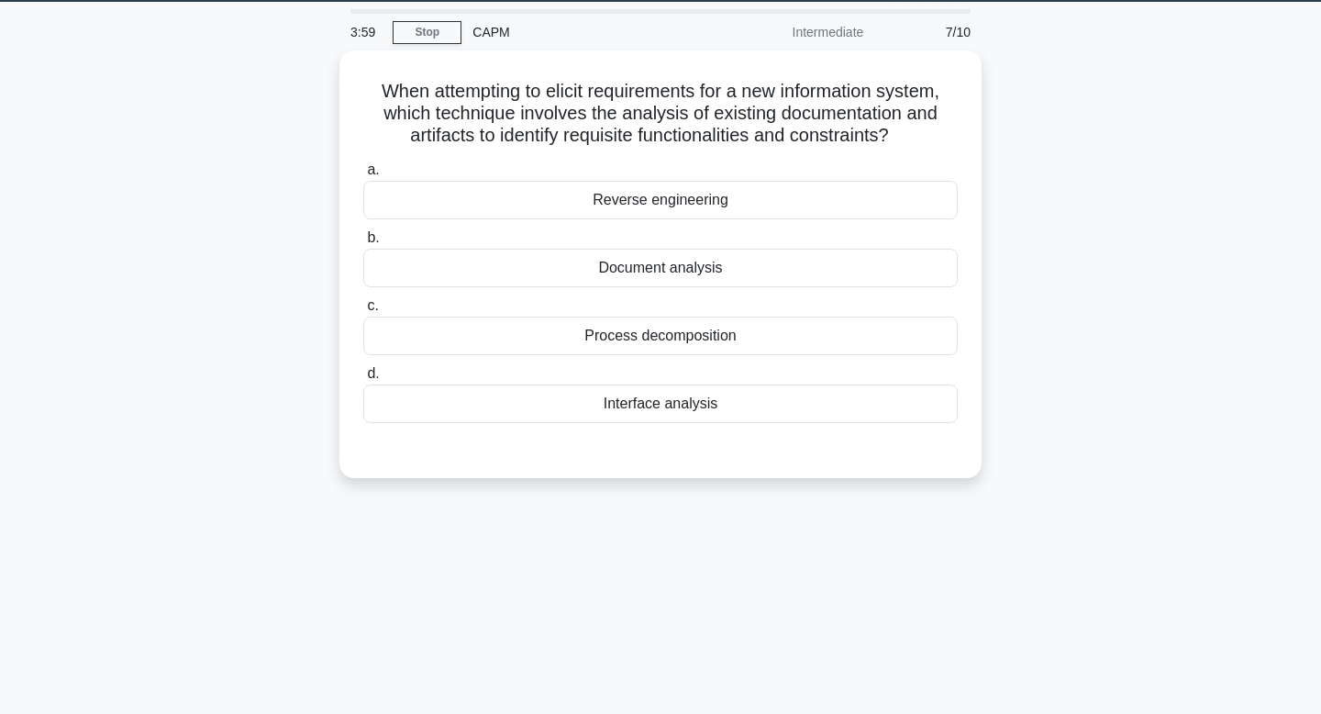
scroll to position [94, 0]
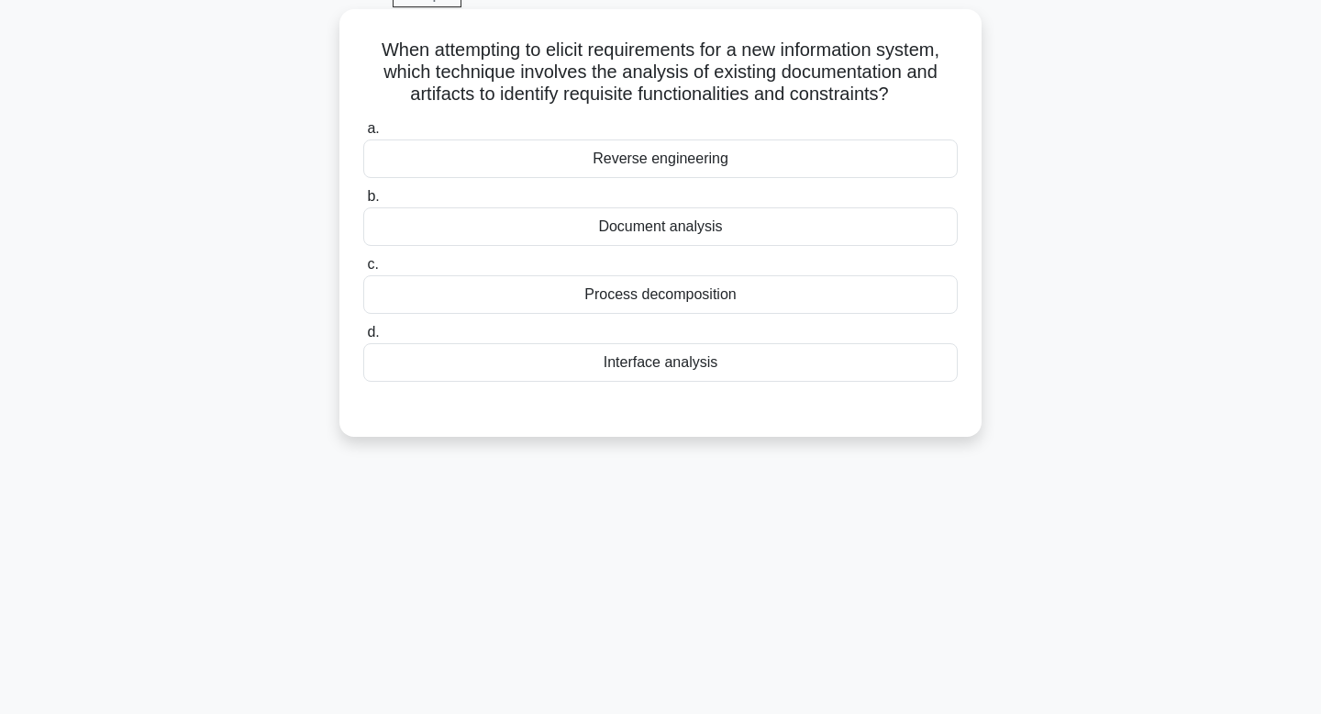
click at [774, 216] on div "Document analysis" at bounding box center [660, 226] width 594 height 39
click at [363, 203] on input "b. Document analysis" at bounding box center [363, 197] width 0 height 12
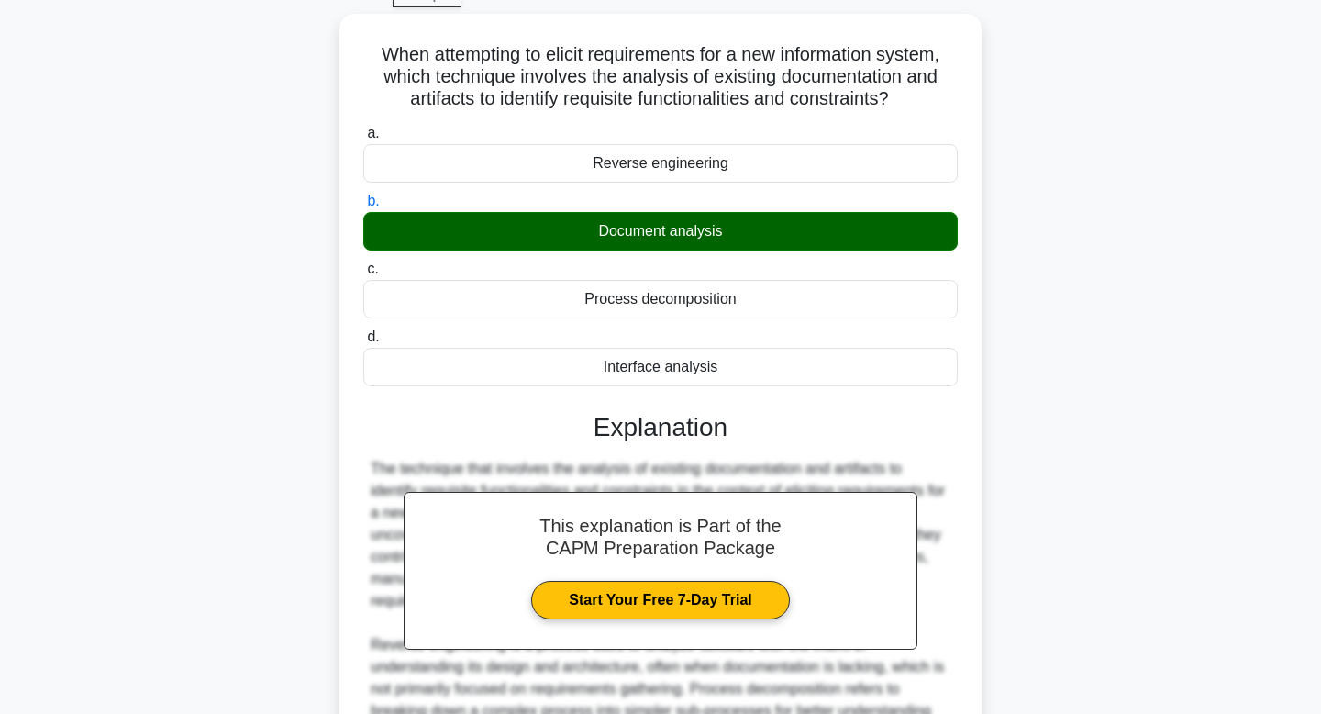
click at [1134, 332] on div "When attempting to elicit requirements for a new information system, which tech…" at bounding box center [660, 477] width 1211 height 927
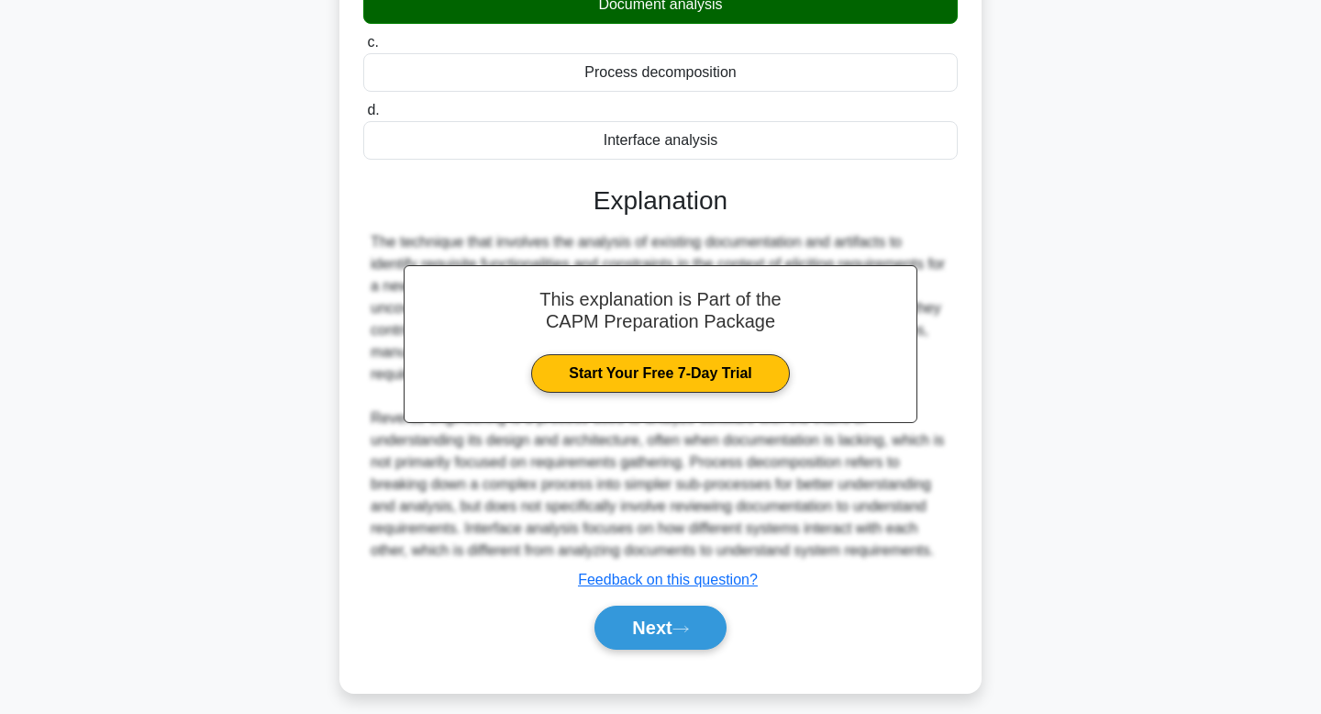
scroll to position [329, 0]
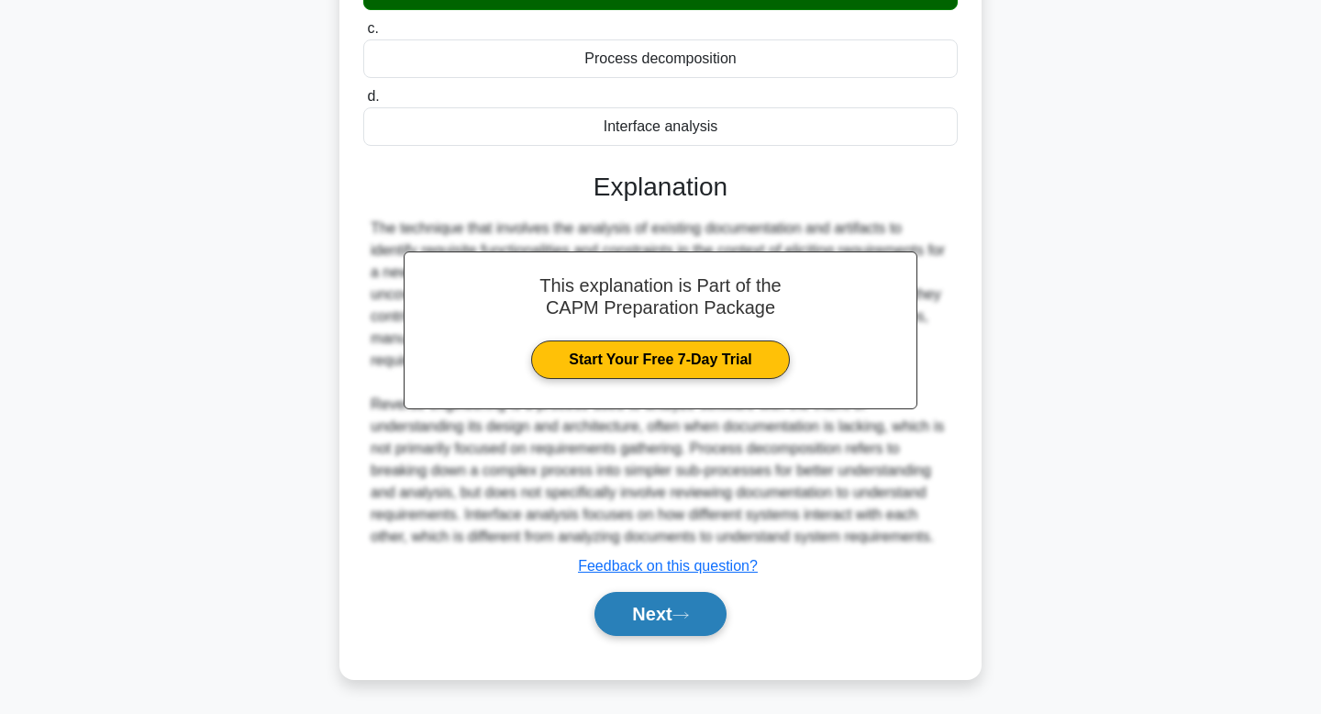
click at [662, 619] on button "Next" at bounding box center [659, 614] width 131 height 44
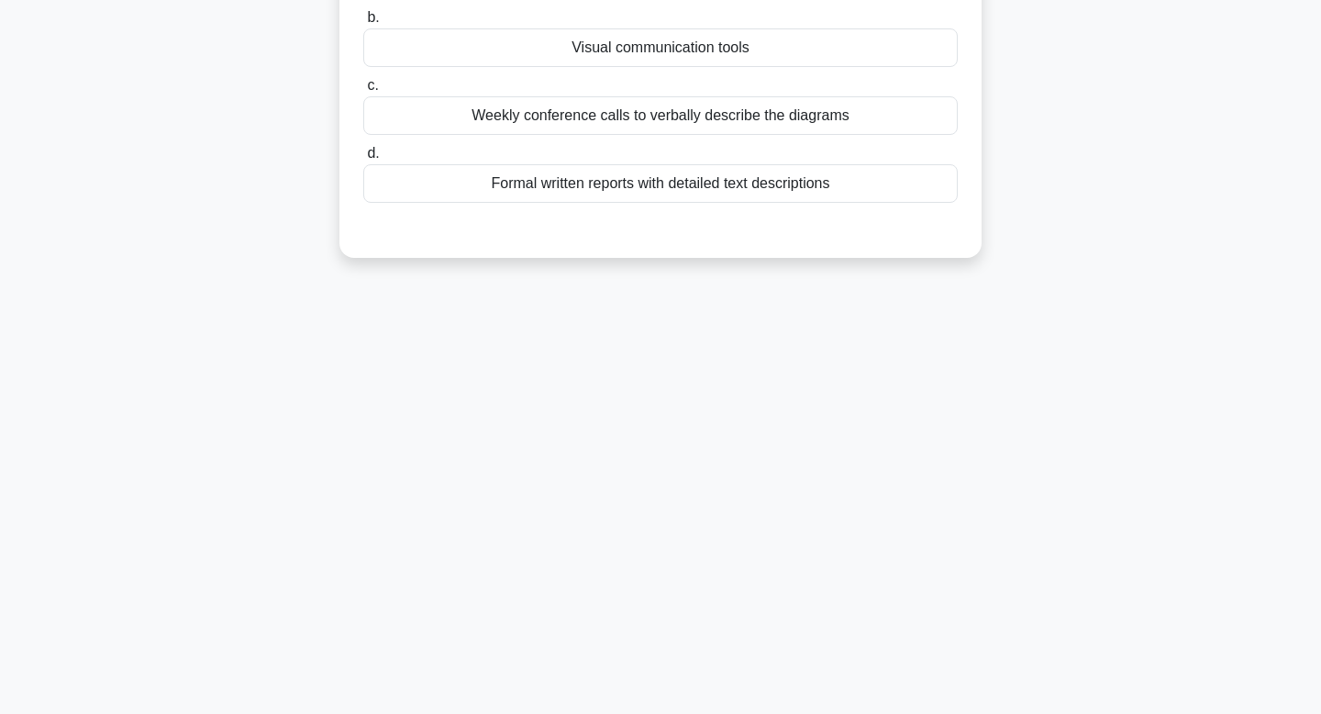
scroll to position [277, 0]
click at [1049, 471] on div "3:26 Stop CAPM Intermediate 8/10 You are managing a project where team members …" at bounding box center [660, 247] width 1211 height 917
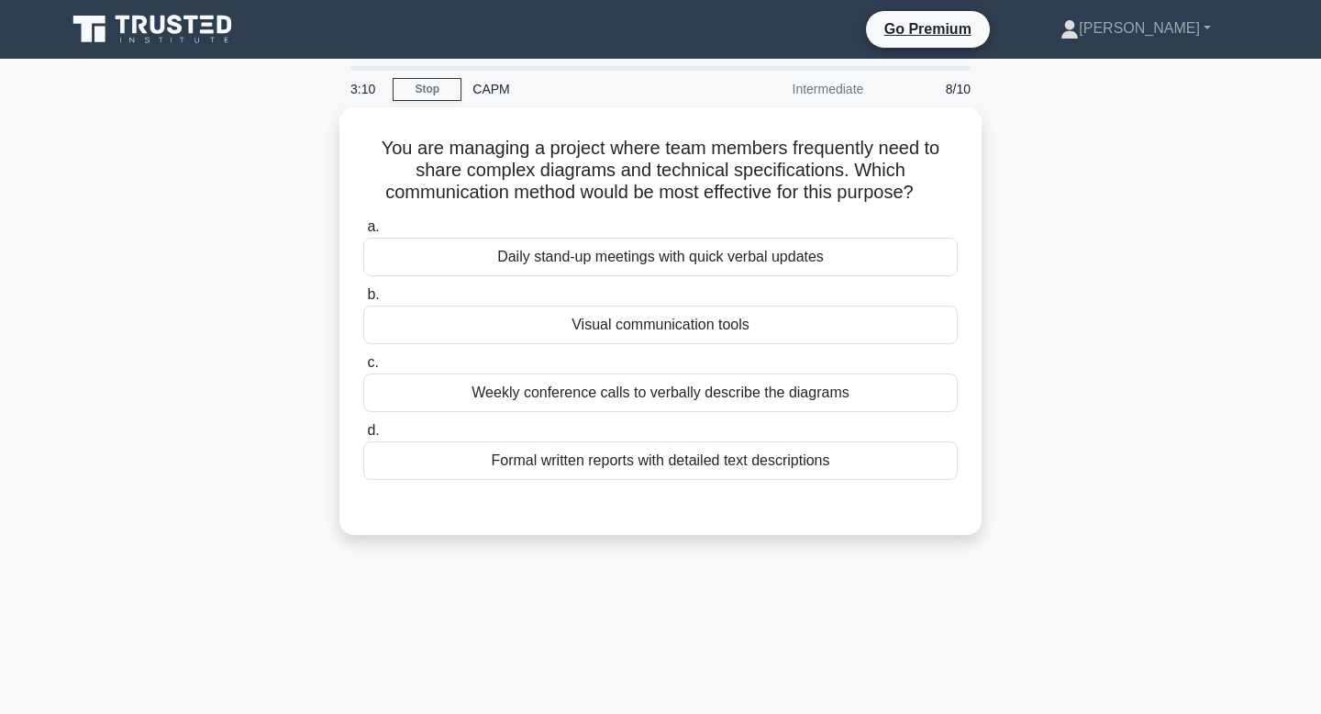
scroll to position [37, 0]
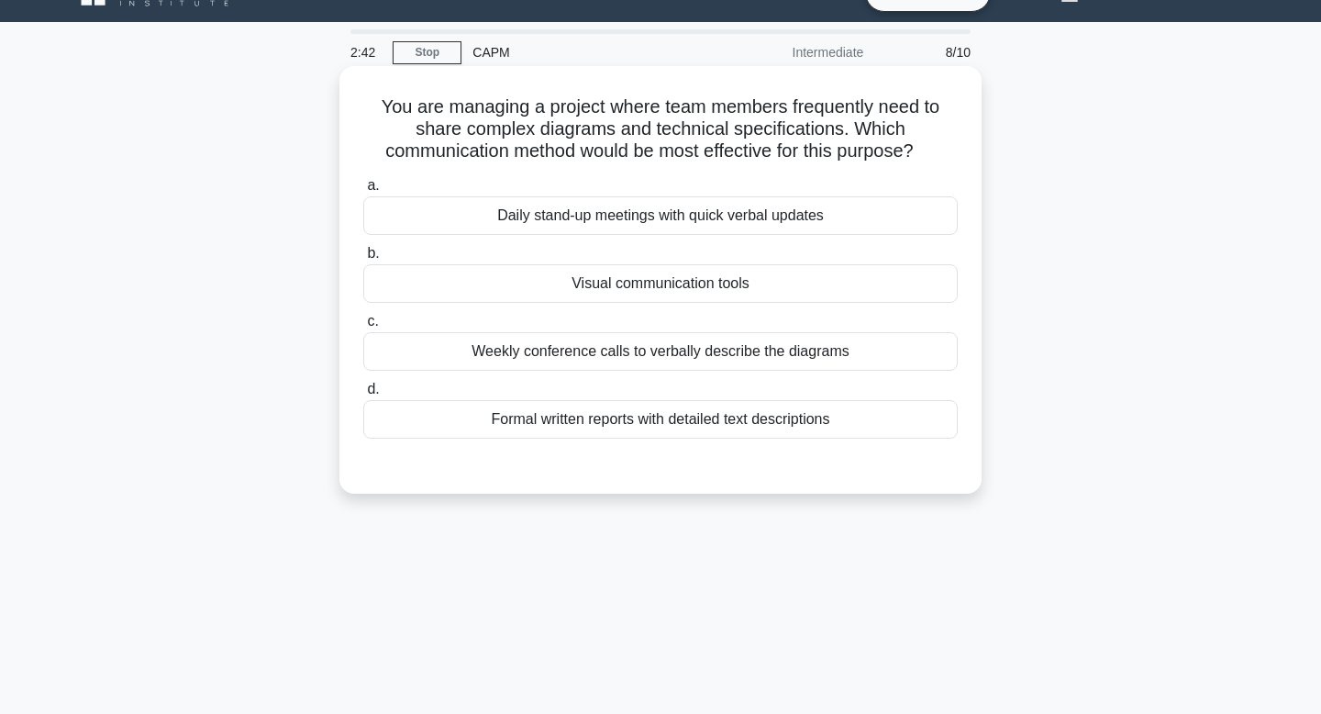
click at [739, 283] on div "Visual communication tools" at bounding box center [660, 283] width 594 height 39
click at [363, 260] on input "b. Visual communication tools" at bounding box center [363, 254] width 0 height 12
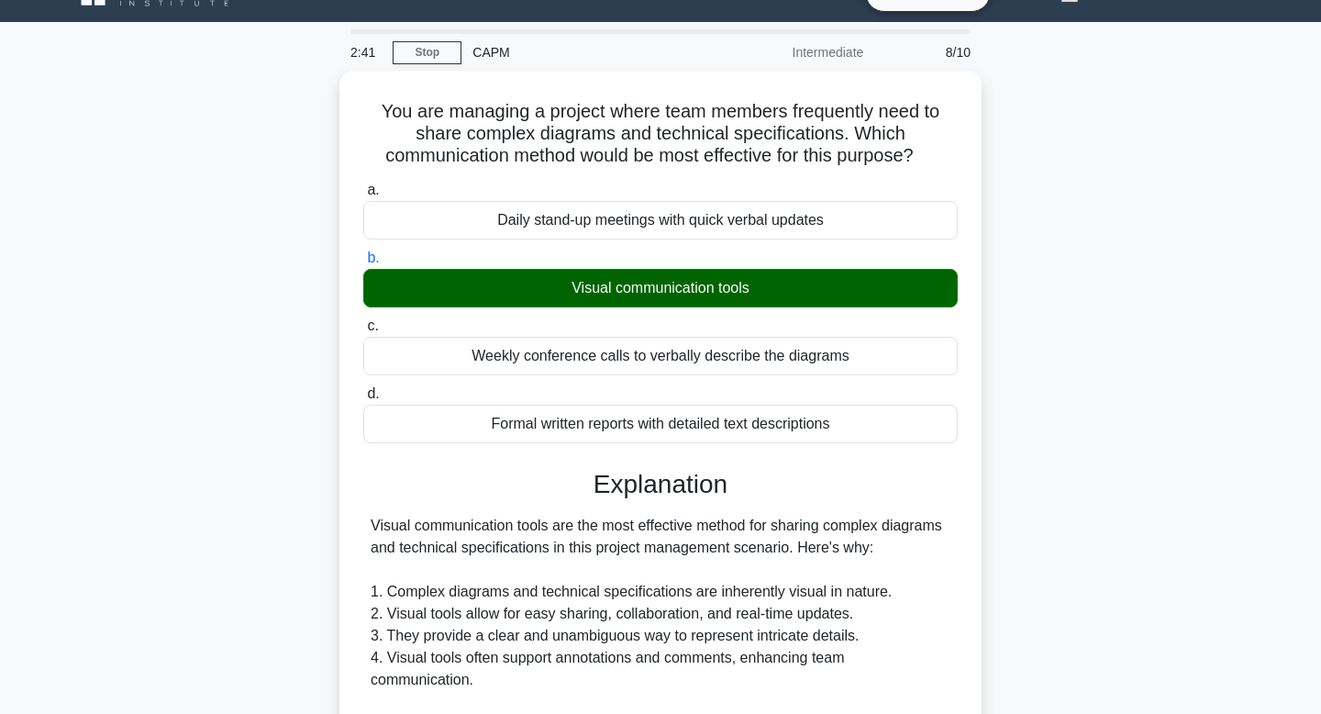
click at [1129, 368] on div "You are managing a project where team members frequently need to share complex …" at bounding box center [660, 700] width 1211 height 1258
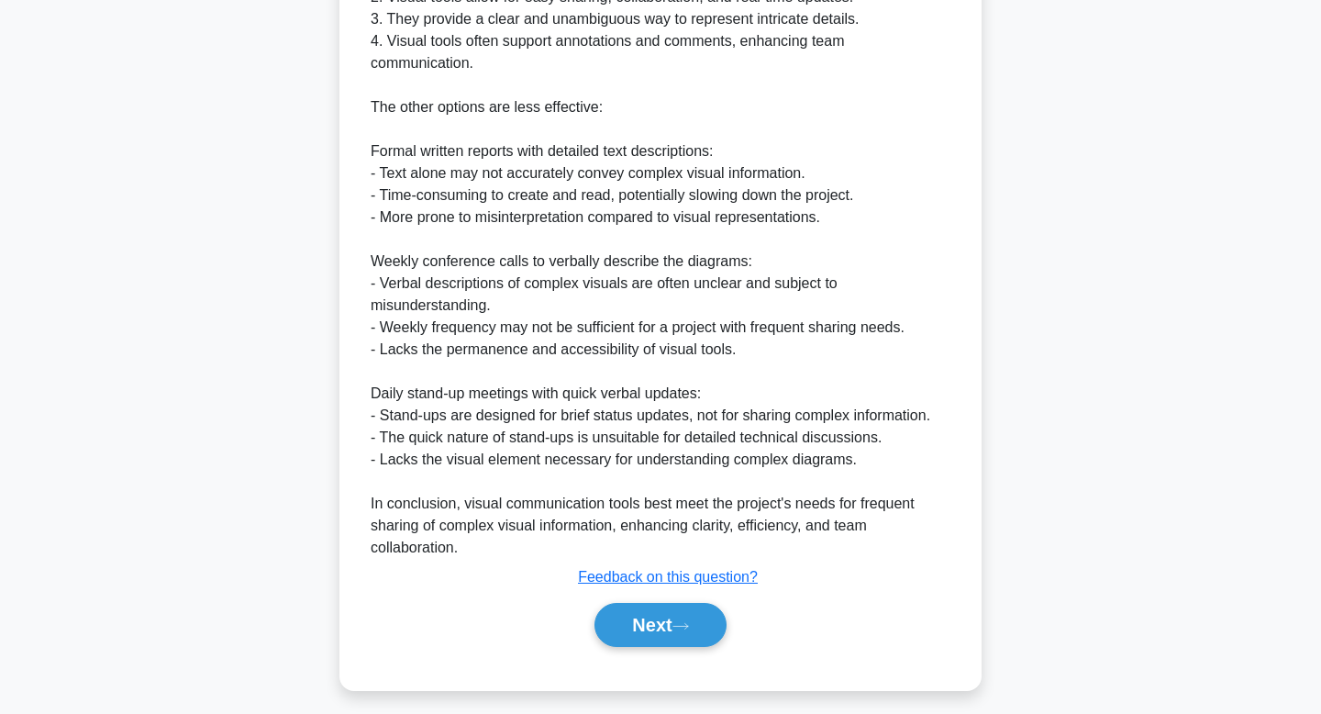
scroll to position [660, 0]
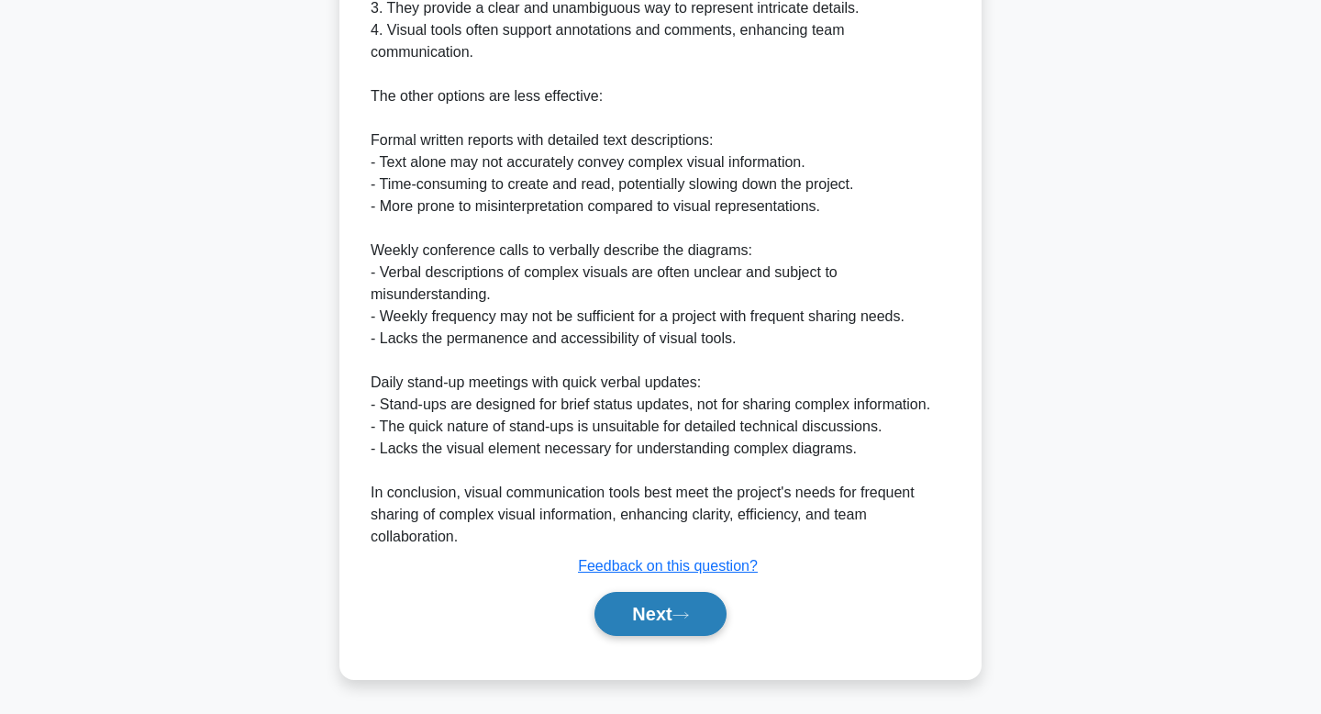
click at [673, 615] on button "Next" at bounding box center [659, 614] width 131 height 44
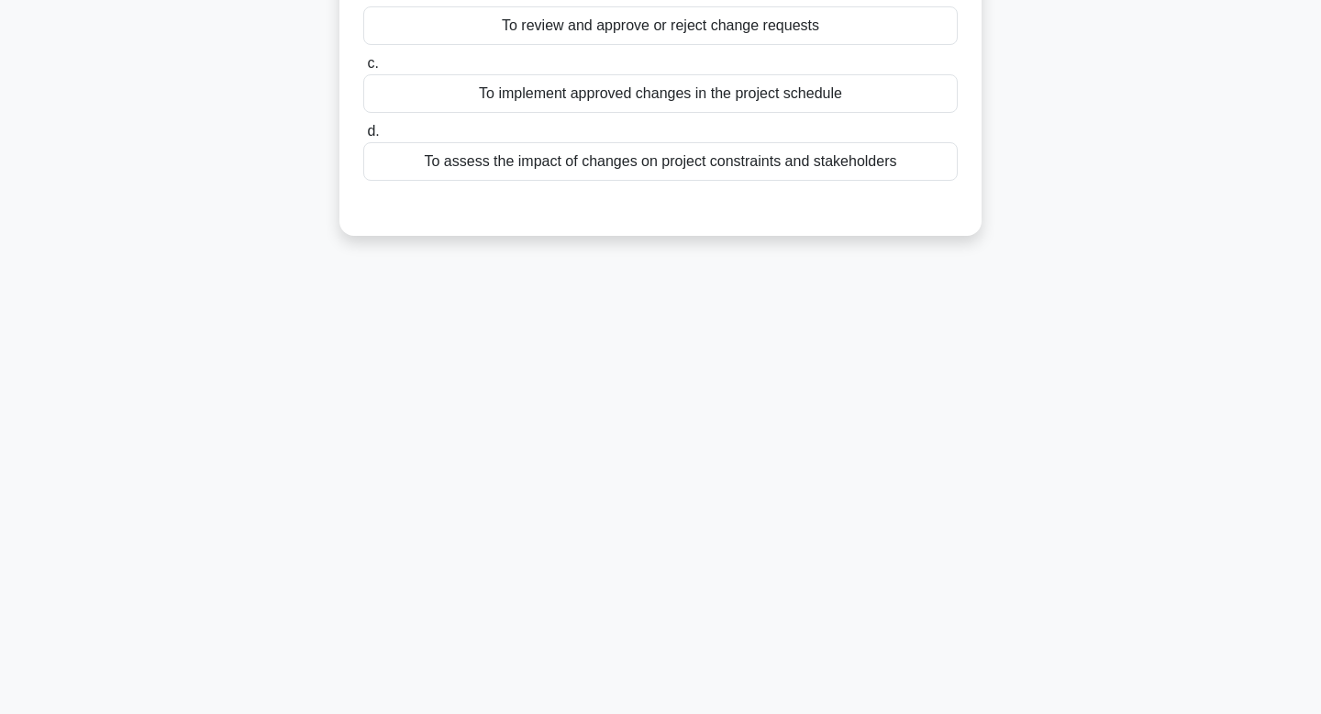
scroll to position [277, 0]
click at [1191, 422] on div "2:35 Stop CAPM Intermediate 9/10 In a Change Control System, what is the primar…" at bounding box center [660, 247] width 1211 height 917
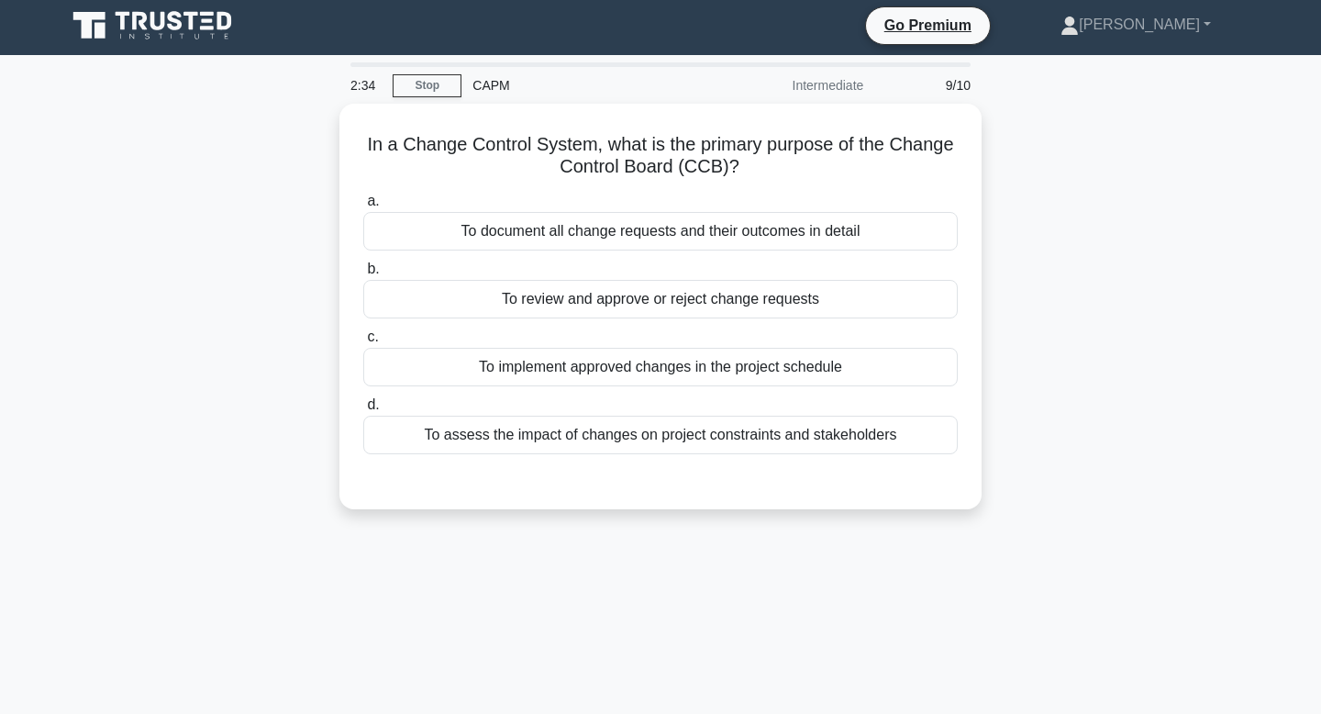
scroll to position [0, 0]
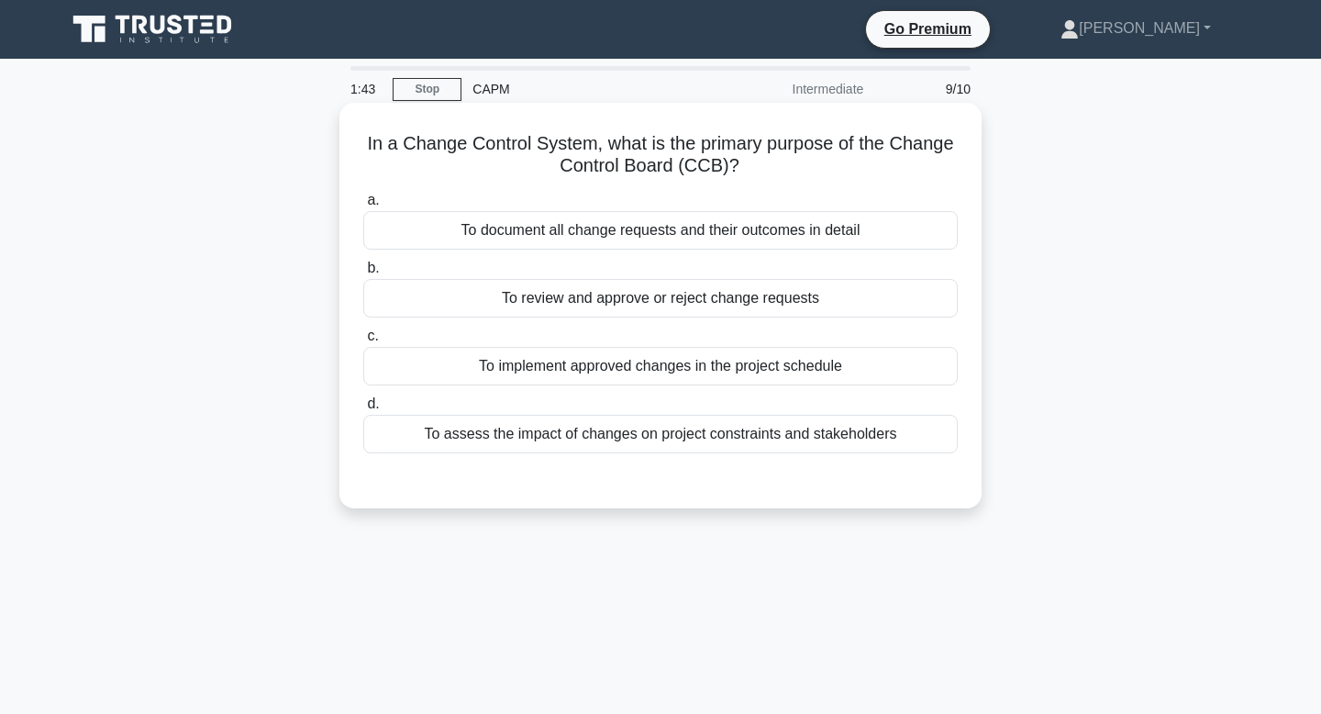
click at [717, 303] on div "To review and approve or reject change requests" at bounding box center [660, 298] width 594 height 39
click at [363, 274] on input "b. To review and approve or reject change requests" at bounding box center [363, 268] width 0 height 12
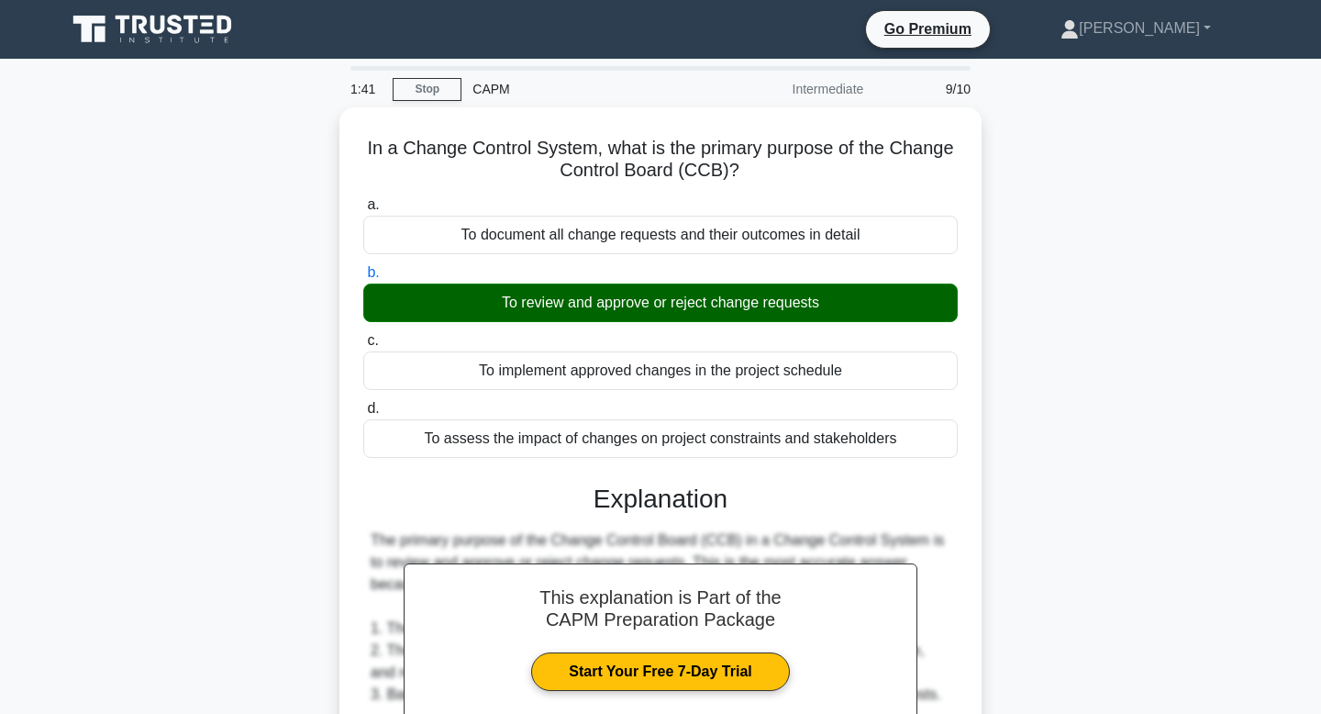
click at [1120, 371] on div "In a Change Control System, what is the primary purpose of the Change Control B…" at bounding box center [660, 681] width 1211 height 1148
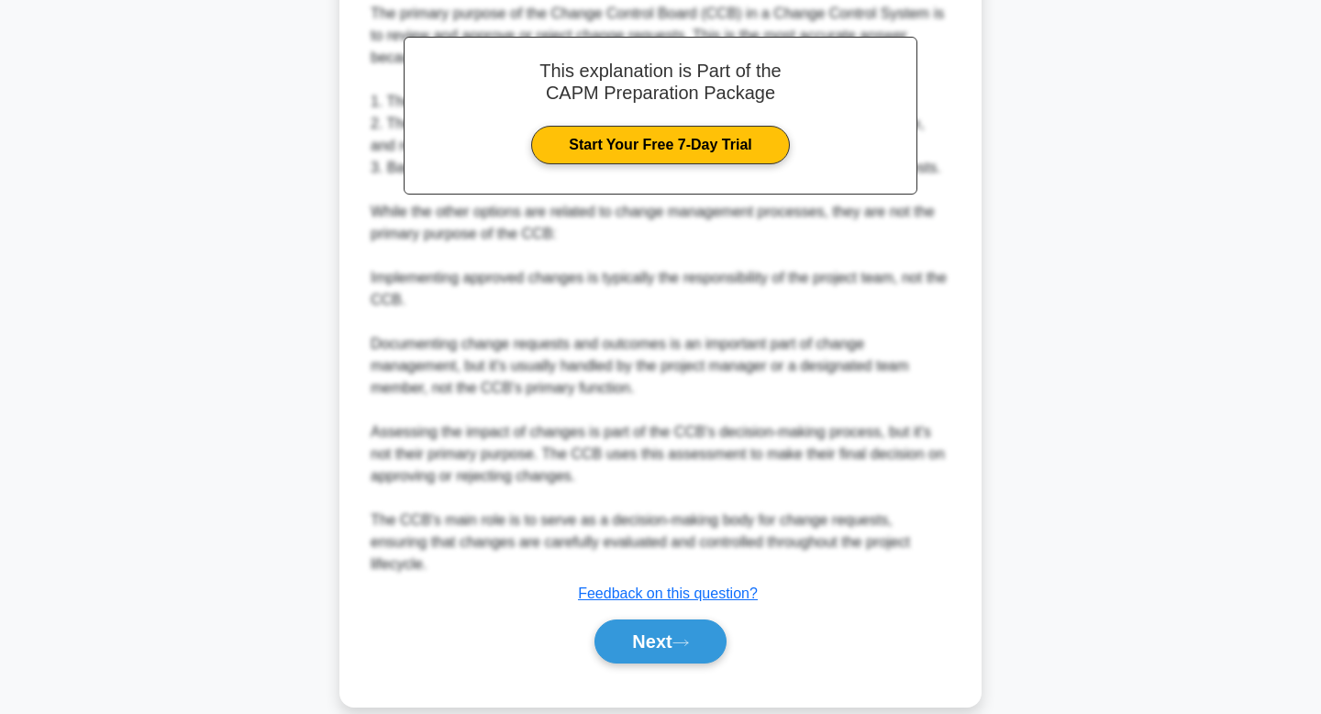
scroll to position [527, 0]
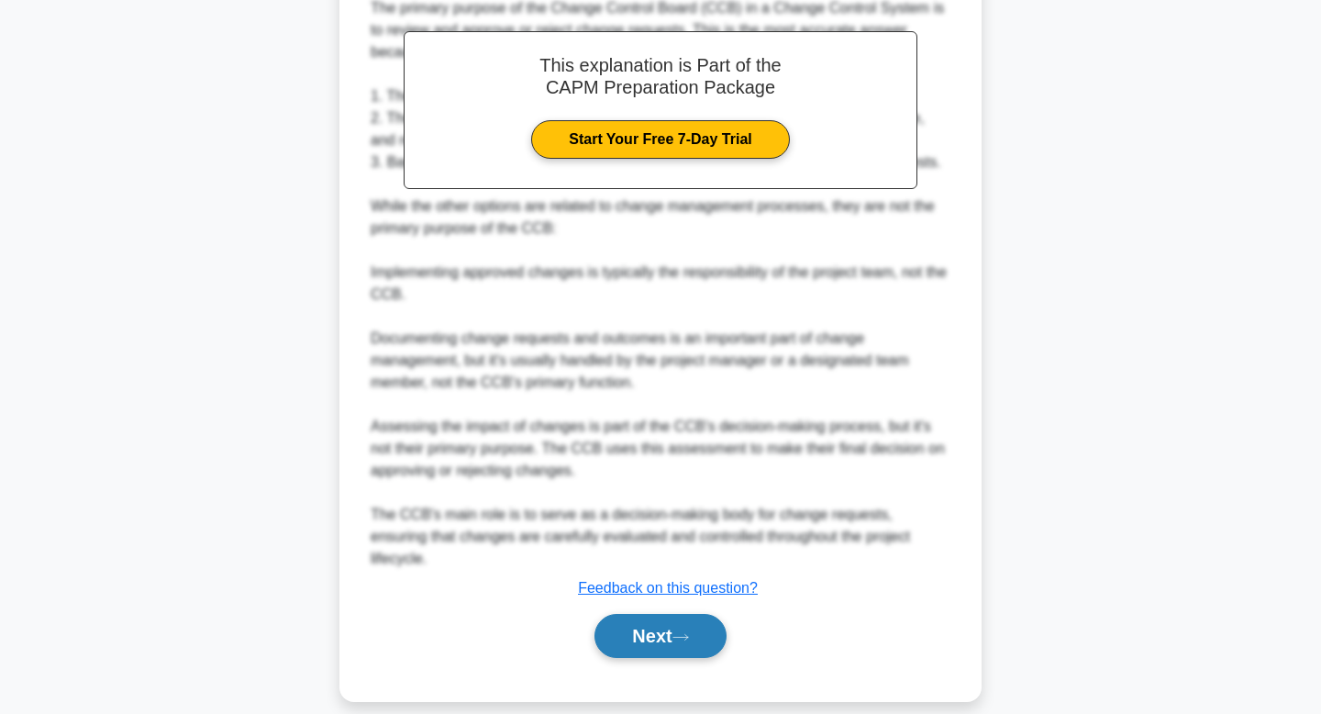
click at [644, 617] on button "Next" at bounding box center [659, 636] width 131 height 44
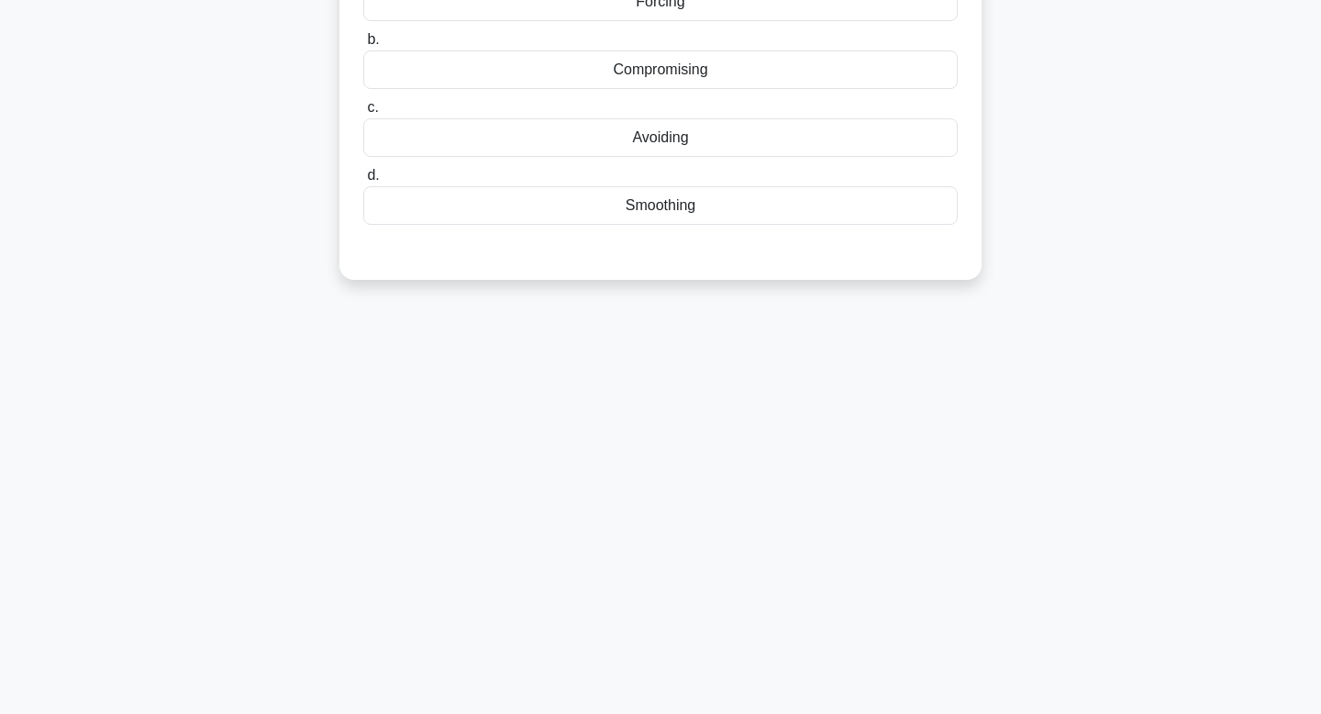
scroll to position [277, 0]
click at [1155, 459] on div "1:35 Stop CAPM Intermediate 10/10 While managing a marketing project, a conflic…" at bounding box center [660, 247] width 1211 height 917
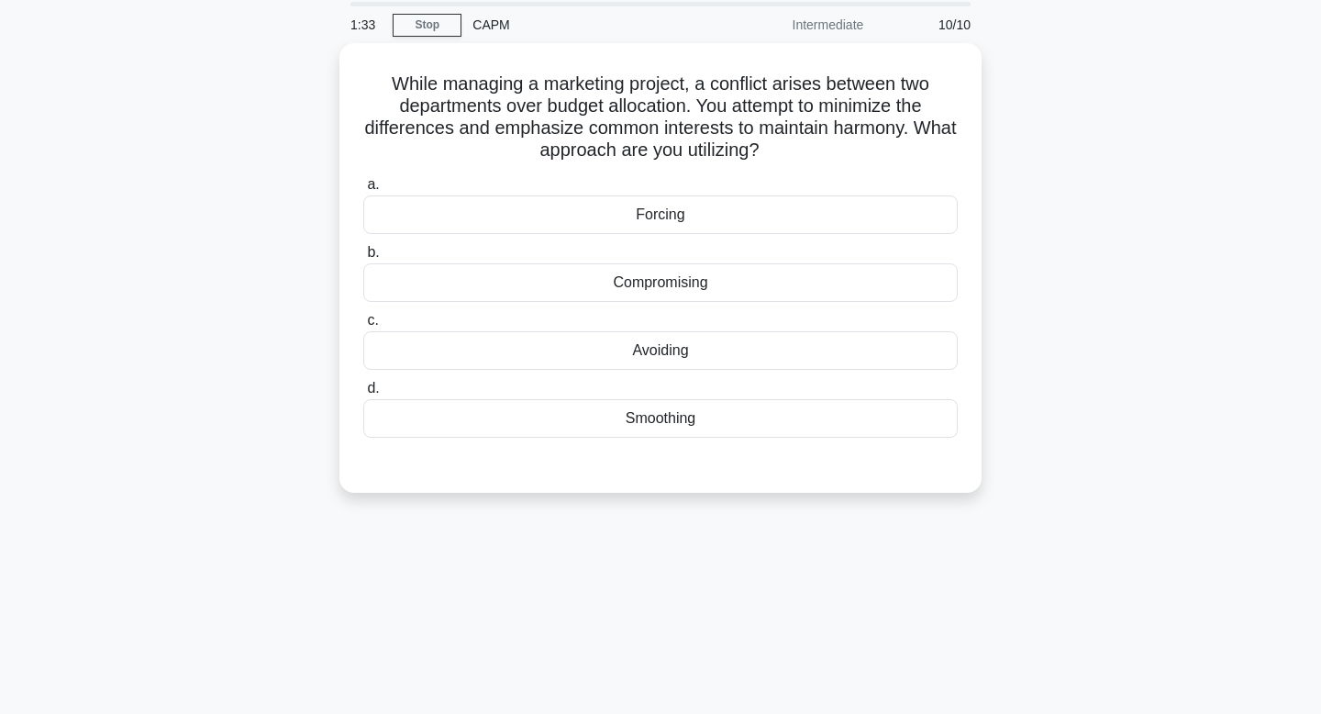
scroll to position [0, 0]
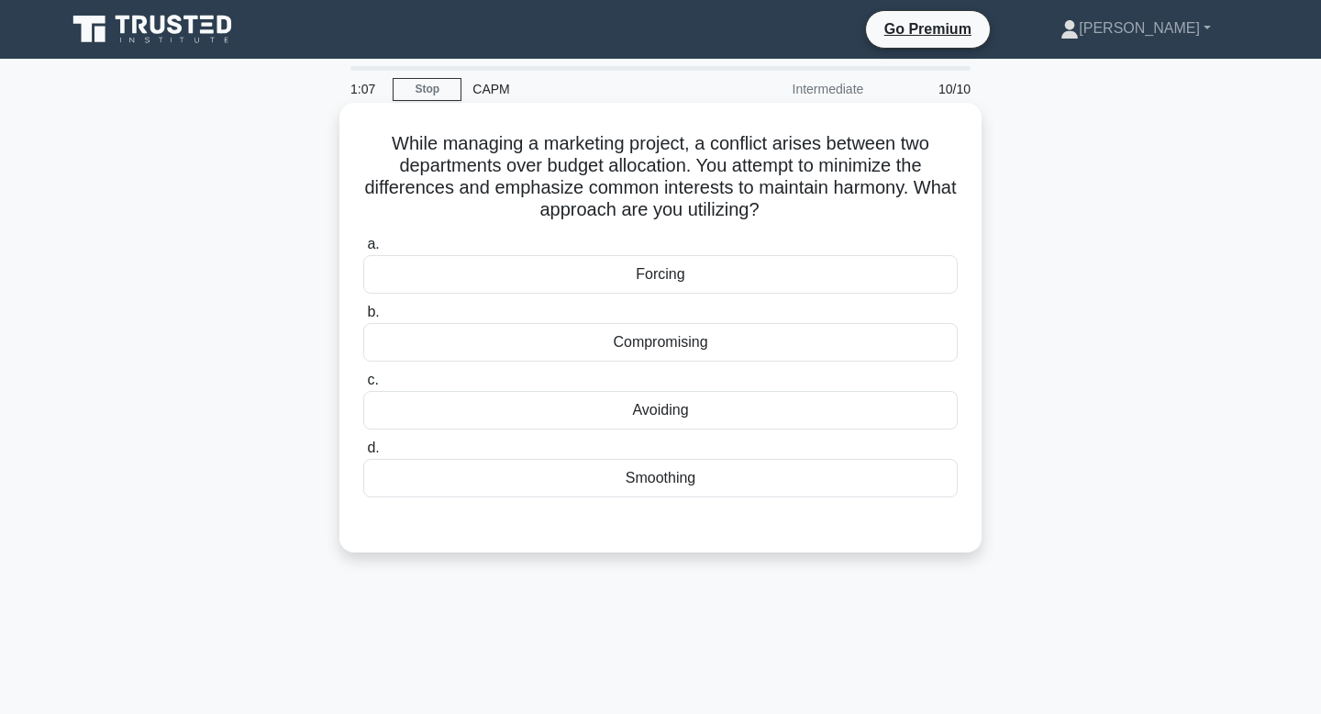
click at [689, 342] on div "Compromising" at bounding box center [660, 342] width 594 height 39
click at [363, 318] on input "b. Compromising" at bounding box center [363, 312] width 0 height 12
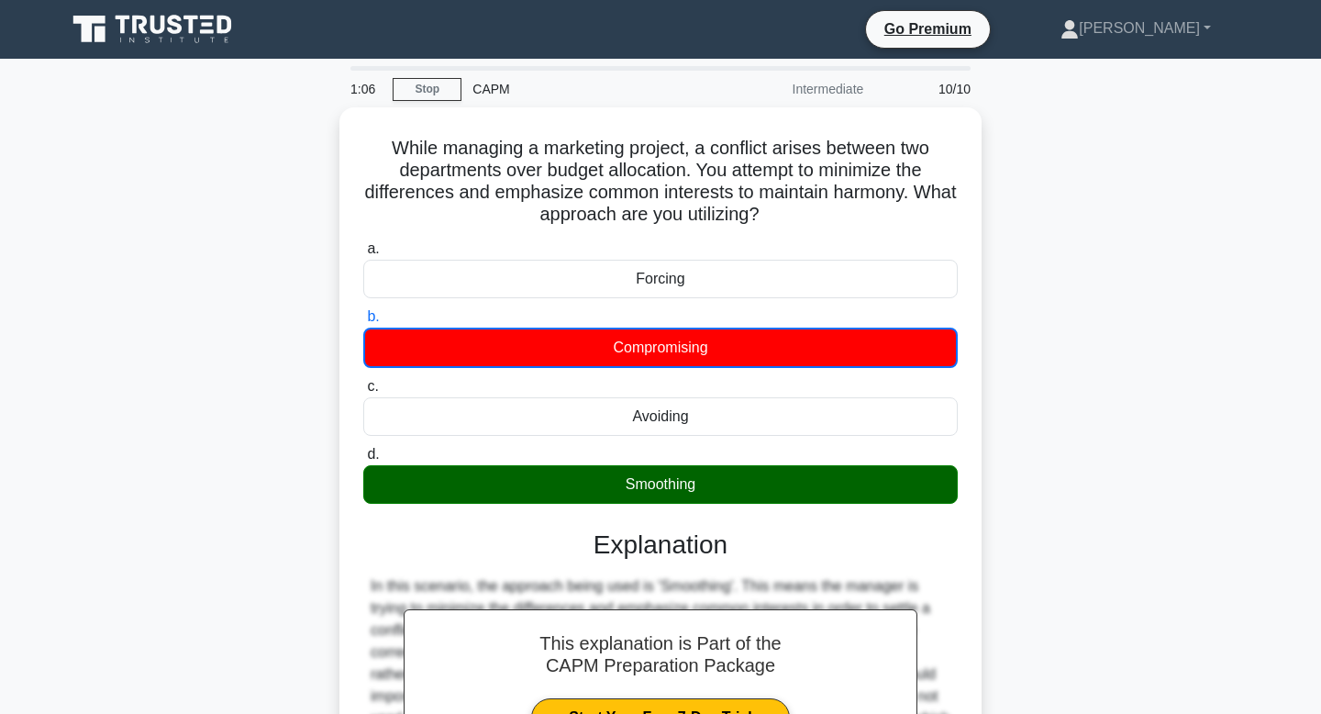
click at [1158, 437] on div "While managing a marketing project, a conflict arises between two departments o…" at bounding box center [660, 527] width 1211 height 841
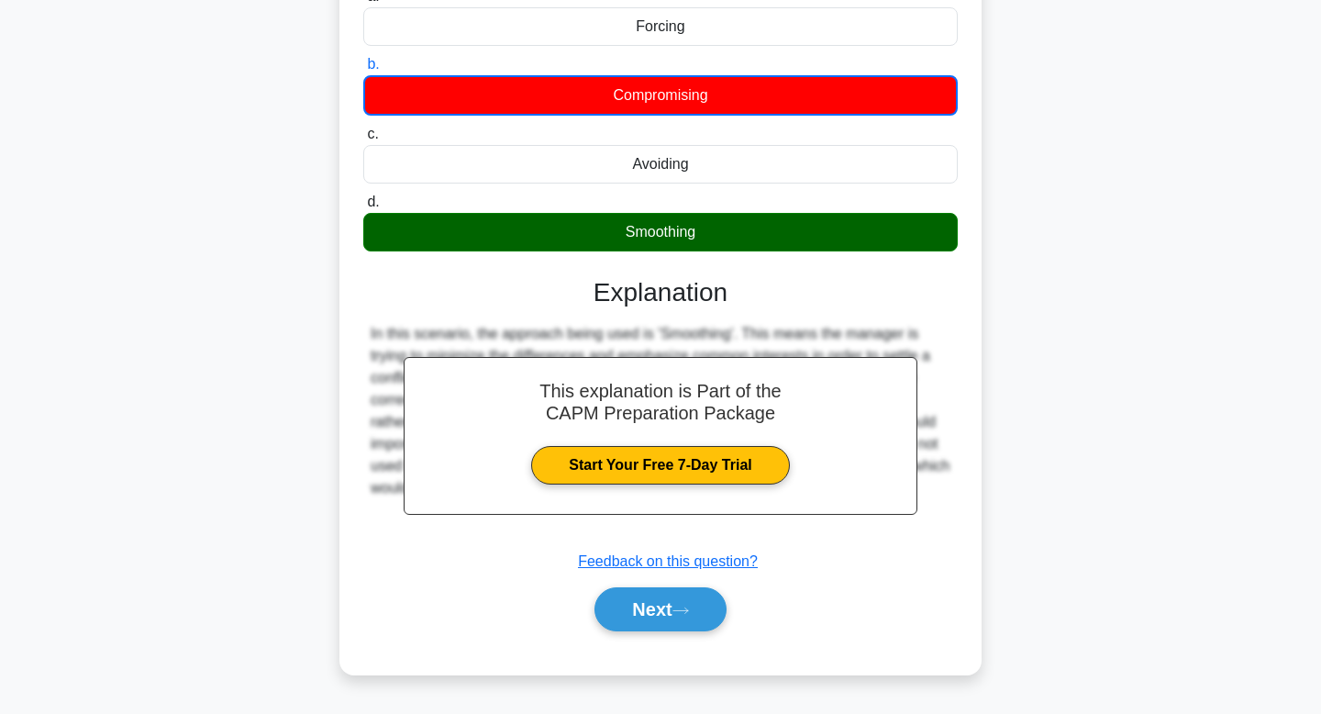
scroll to position [277, 0]
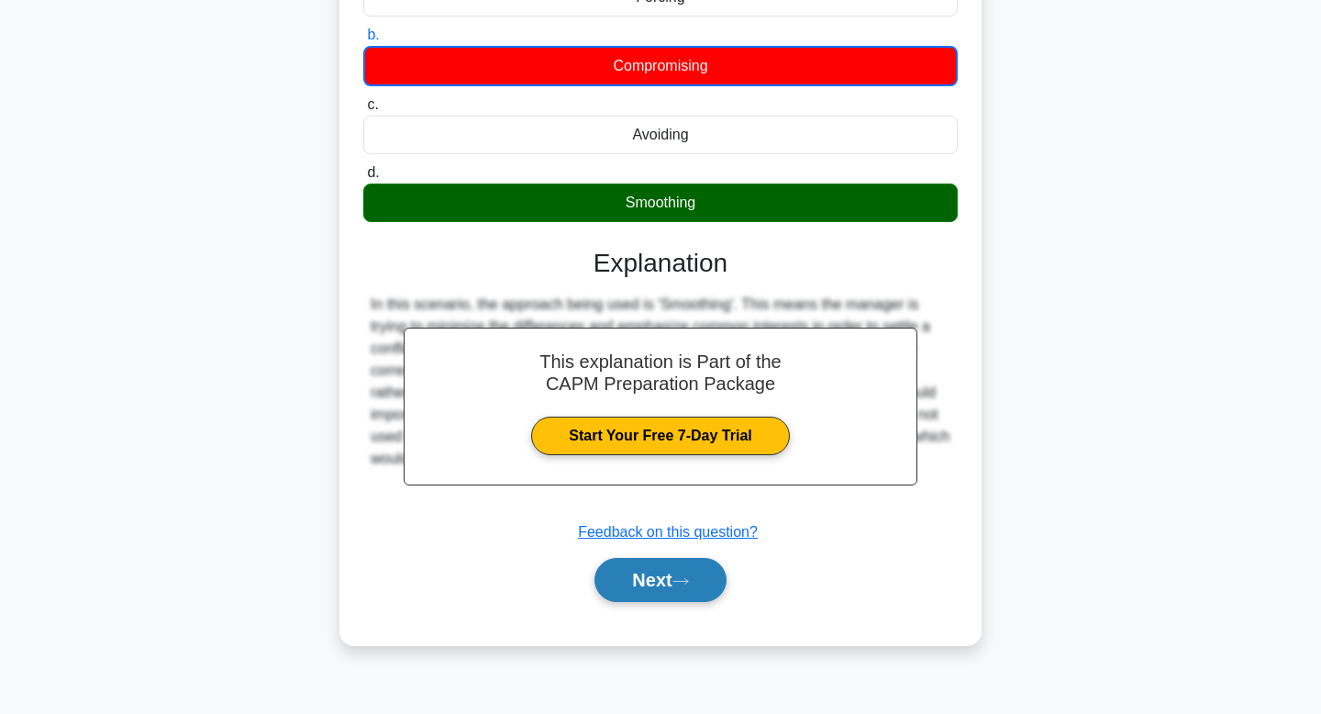
click at [628, 584] on button "Next" at bounding box center [659, 580] width 131 height 44
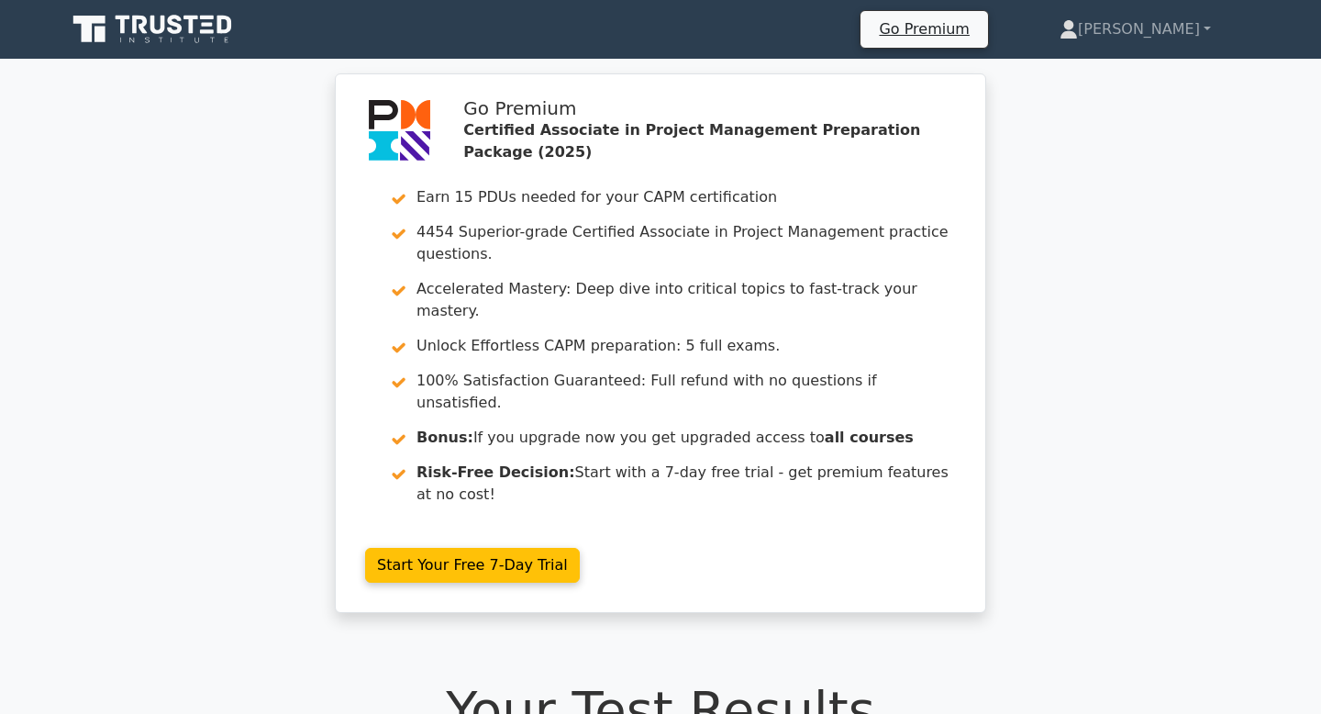
click at [1169, 447] on div "Go Premium Certified Associate in Project Management Preparation Package (2025)…" at bounding box center [660, 353] width 1321 height 561
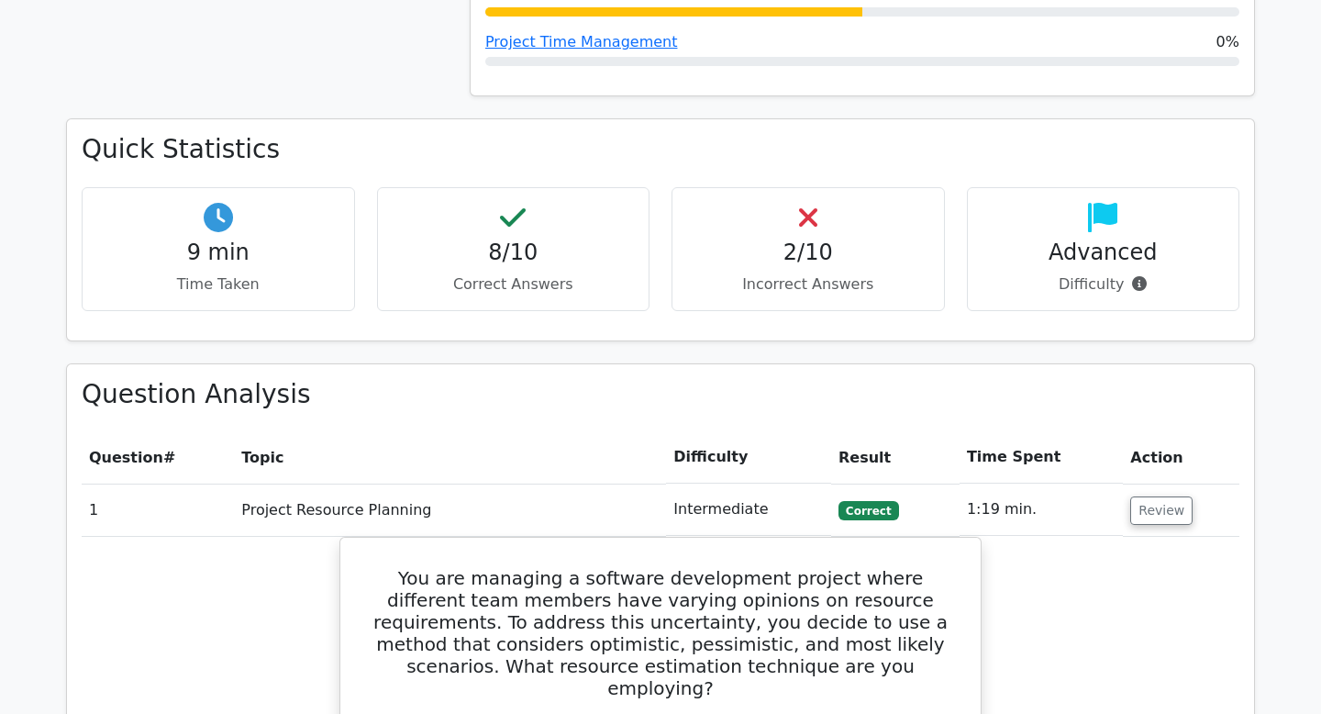
scroll to position [1174, 0]
